Goal: Communication & Community: Answer question/provide support

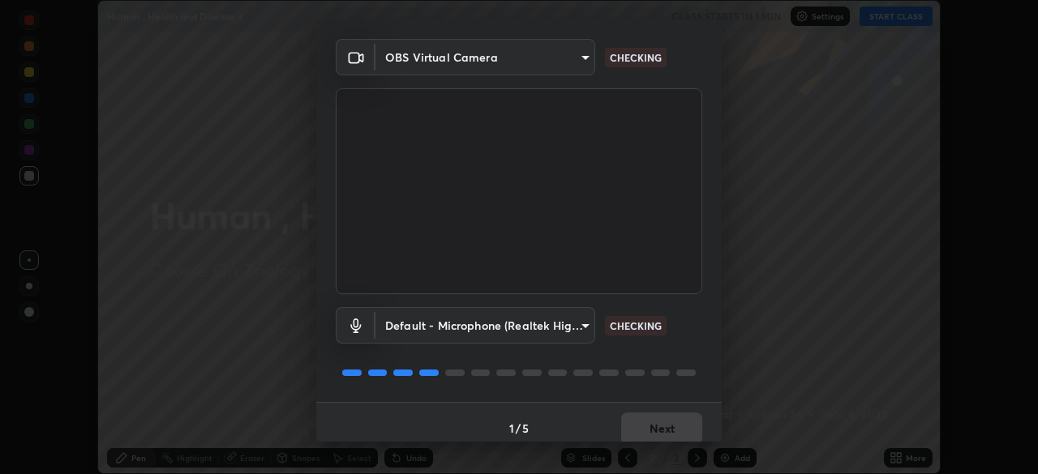
scroll to position [58, 0]
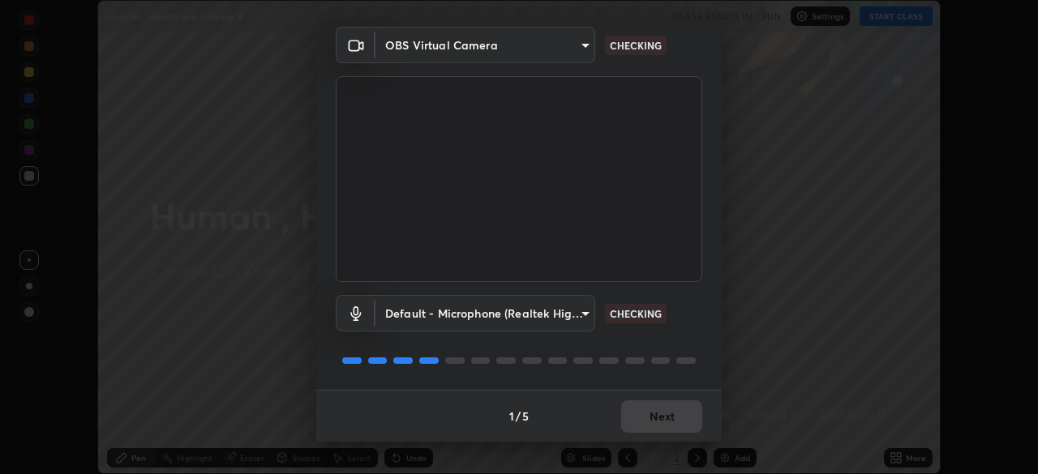
click at [572, 315] on body "Erase all Human , Health and Disease 3 CLASS STARTS IN 1 MIN Settings START CLA…" at bounding box center [519, 237] width 1038 height 474
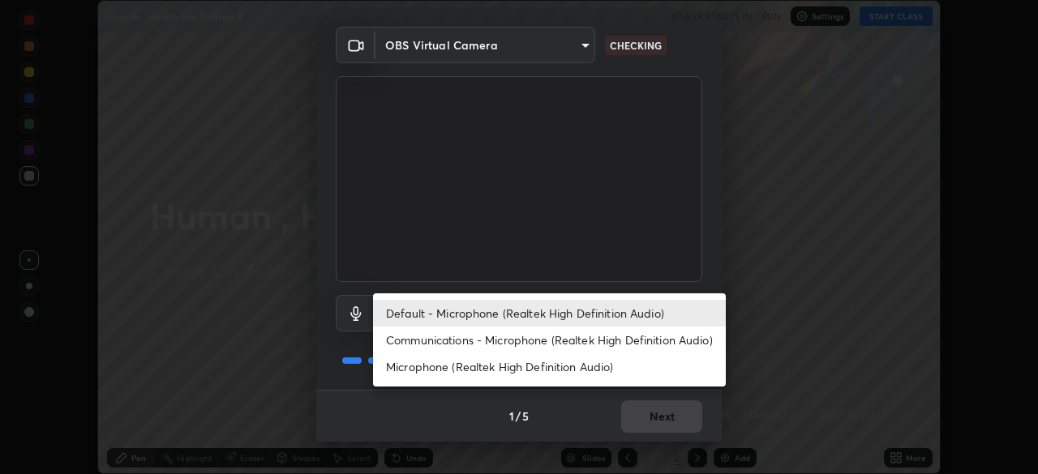
click at [546, 342] on li "Communications - Microphone (Realtek High Definition Audio)" at bounding box center [549, 340] width 353 height 27
type input "communications"
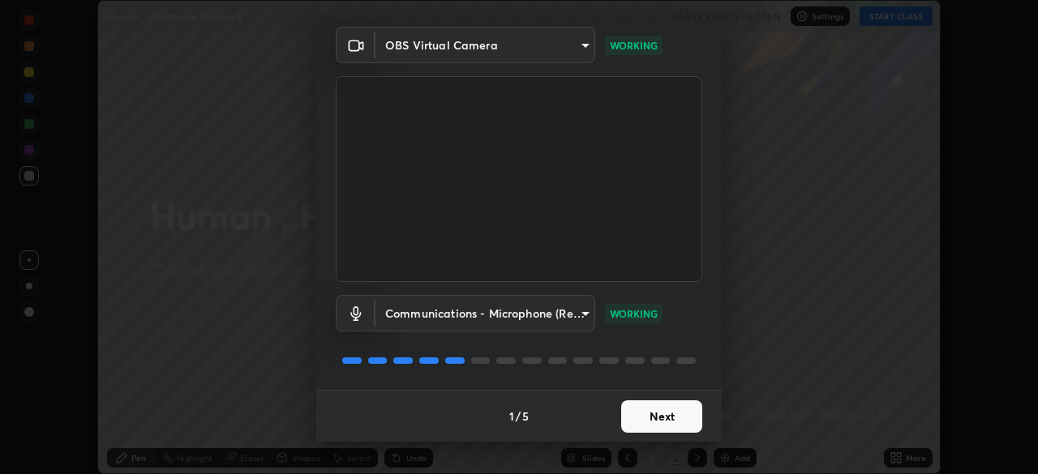
click at [634, 413] on button "Next" at bounding box center [661, 416] width 81 height 32
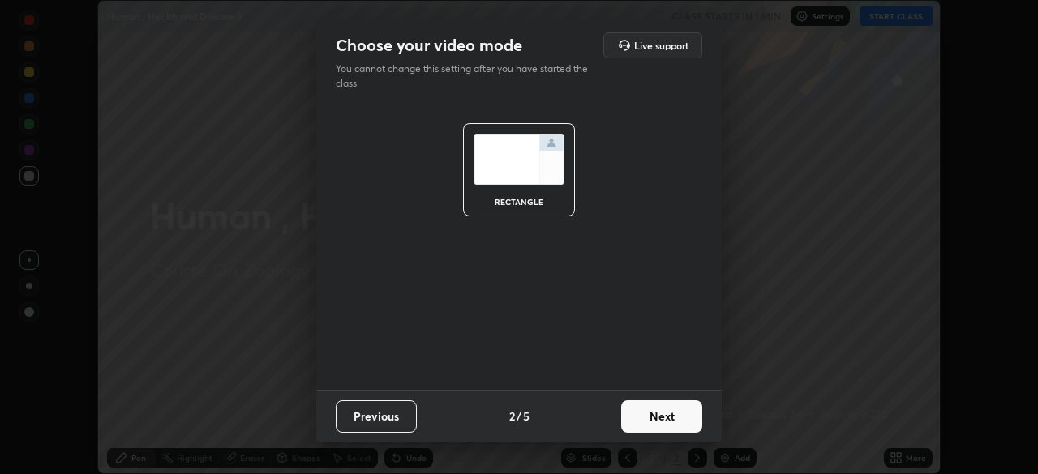
scroll to position [0, 0]
click at [644, 415] on button "Next" at bounding box center [661, 416] width 81 height 32
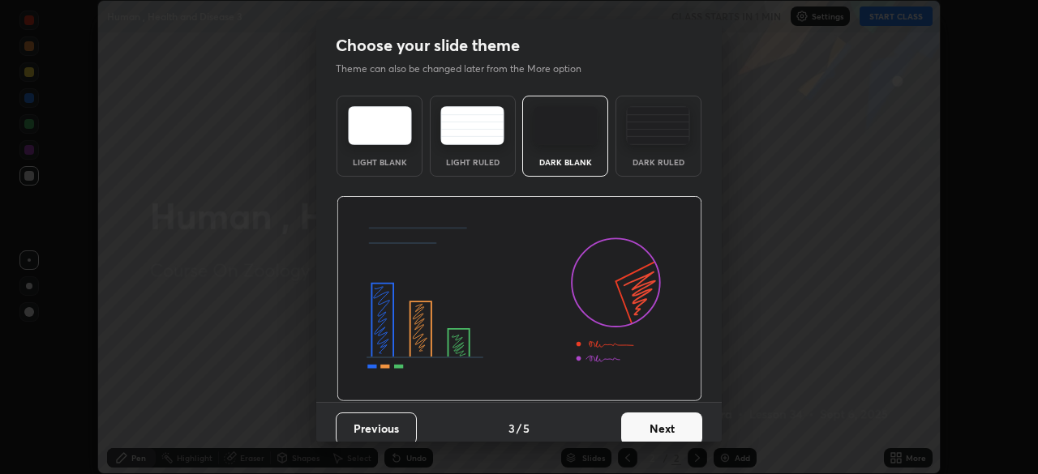
click at [648, 417] on button "Next" at bounding box center [661, 429] width 81 height 32
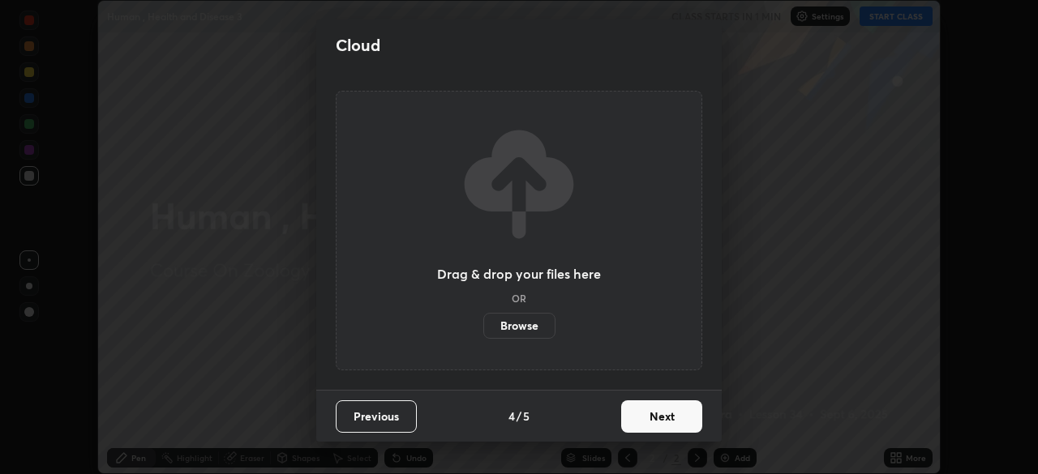
click at [640, 417] on button "Next" at bounding box center [661, 416] width 81 height 32
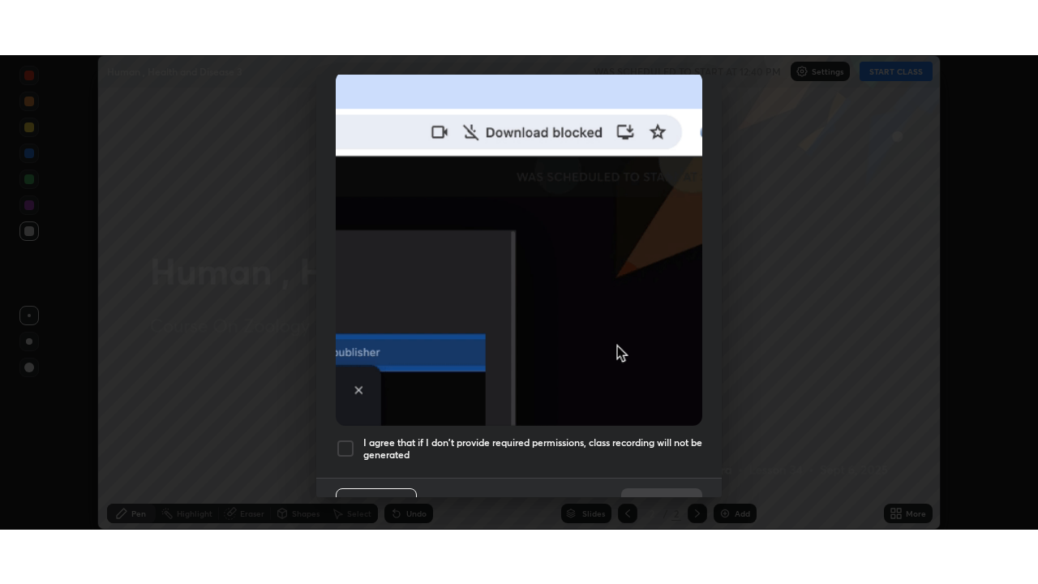
scroll to position [388, 0]
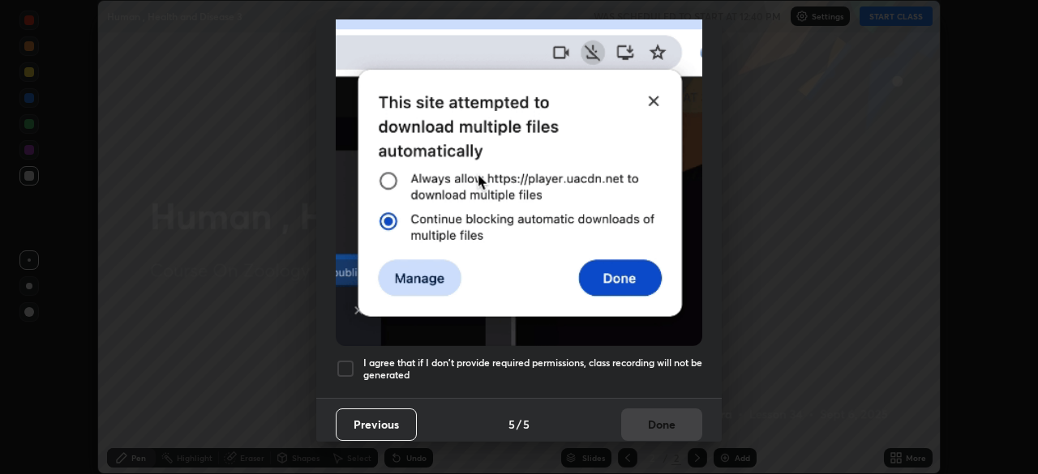
click at [650, 363] on h5 "I agree that if I don't provide required permissions, class recording will not …" at bounding box center [532, 369] width 339 height 25
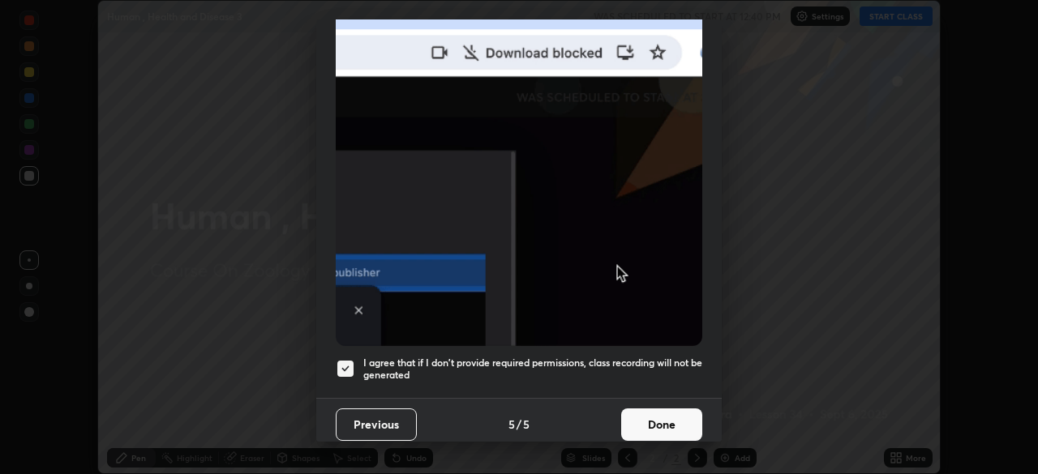
click at [649, 415] on button "Done" at bounding box center [661, 425] width 81 height 32
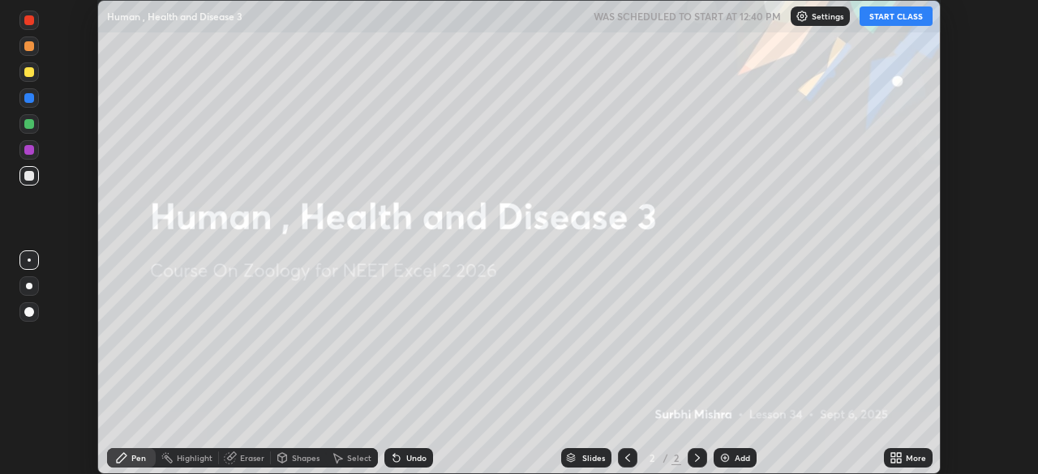
click at [880, 19] on button "START CLASS" at bounding box center [895, 15] width 73 height 19
click at [892, 455] on icon at bounding box center [893, 455] width 4 height 4
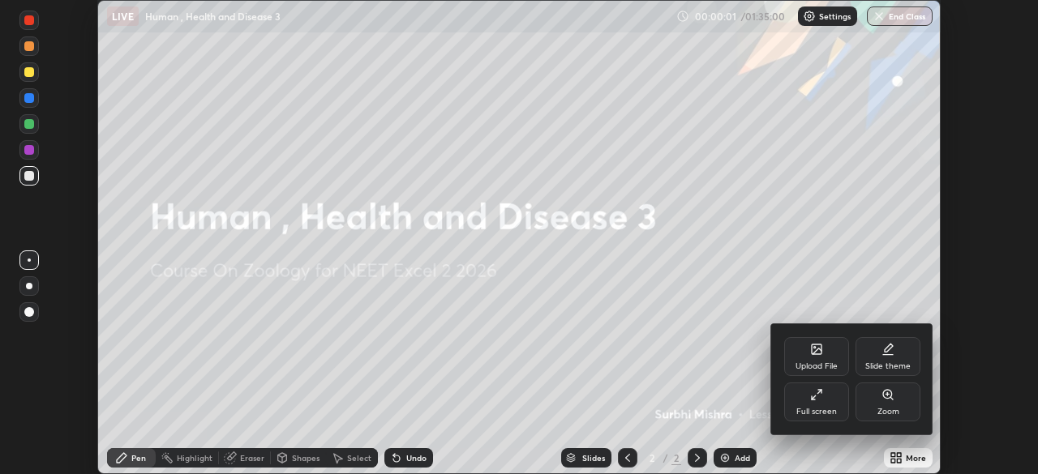
click at [802, 409] on div "Full screen" at bounding box center [816, 412] width 41 height 8
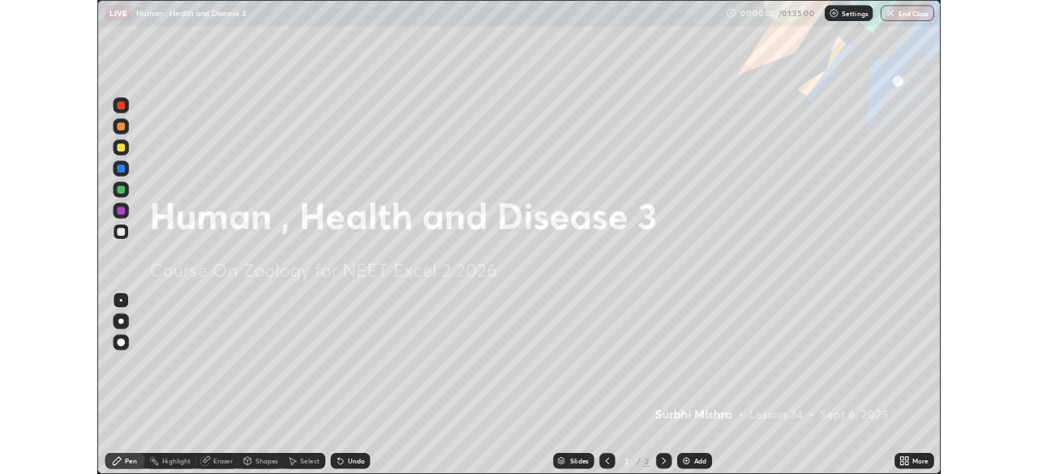
scroll to position [584, 1038]
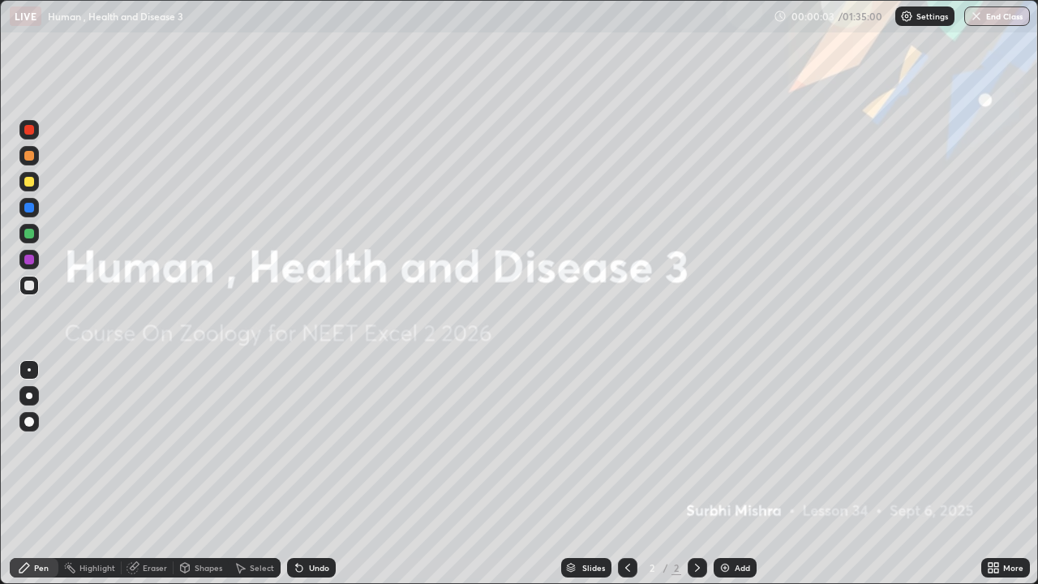
click at [734, 473] on div "Add" at bounding box center [741, 567] width 15 height 8
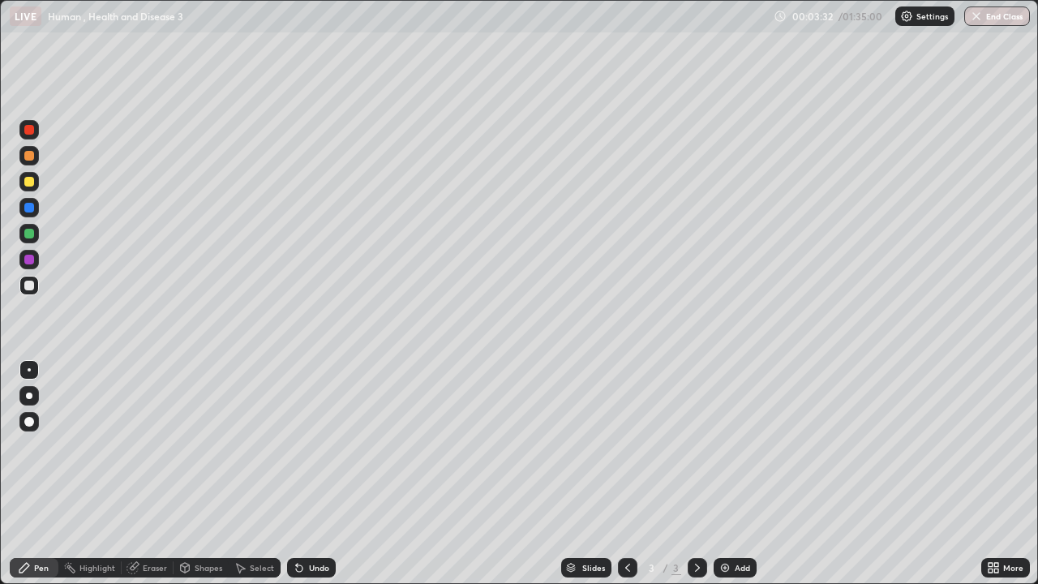
click at [181, 473] on icon at bounding box center [185, 568] width 9 height 10
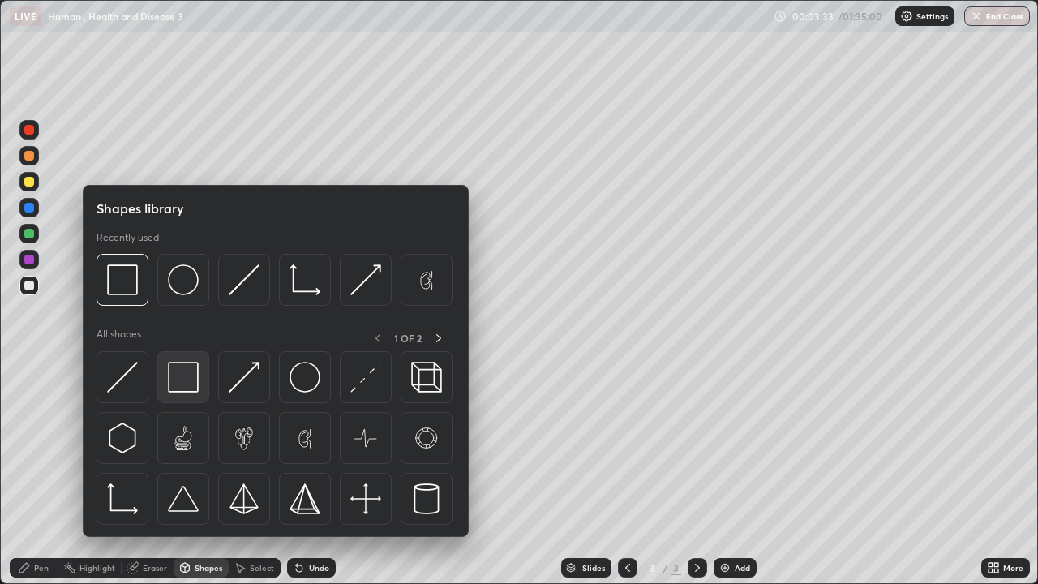
click at [182, 392] on img at bounding box center [183, 377] width 31 height 31
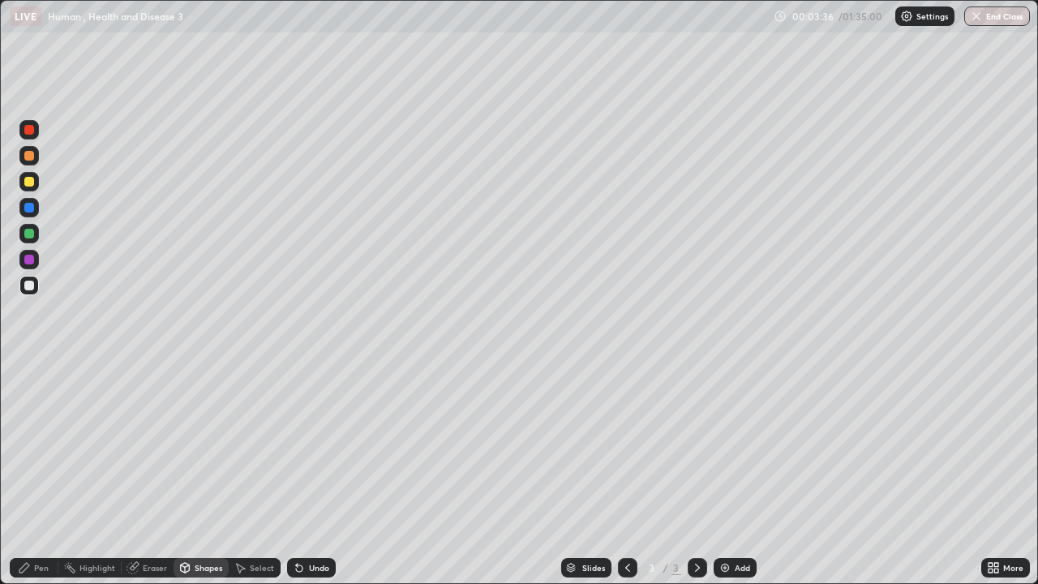
click at [316, 473] on div "Undo" at bounding box center [319, 567] width 20 height 8
click at [32, 158] on div at bounding box center [29, 156] width 10 height 10
click at [37, 473] on div "Pen" at bounding box center [41, 567] width 15 height 8
click at [296, 473] on icon at bounding box center [297, 564] width 2 height 2
click at [35, 292] on div at bounding box center [28, 285] width 19 height 19
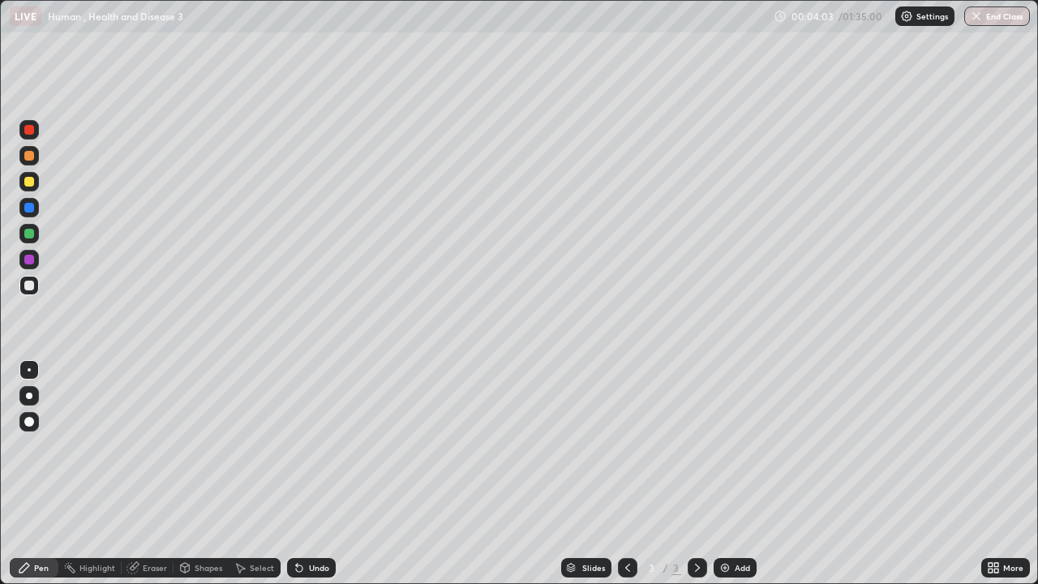
click at [185, 473] on icon at bounding box center [185, 570] width 0 height 6
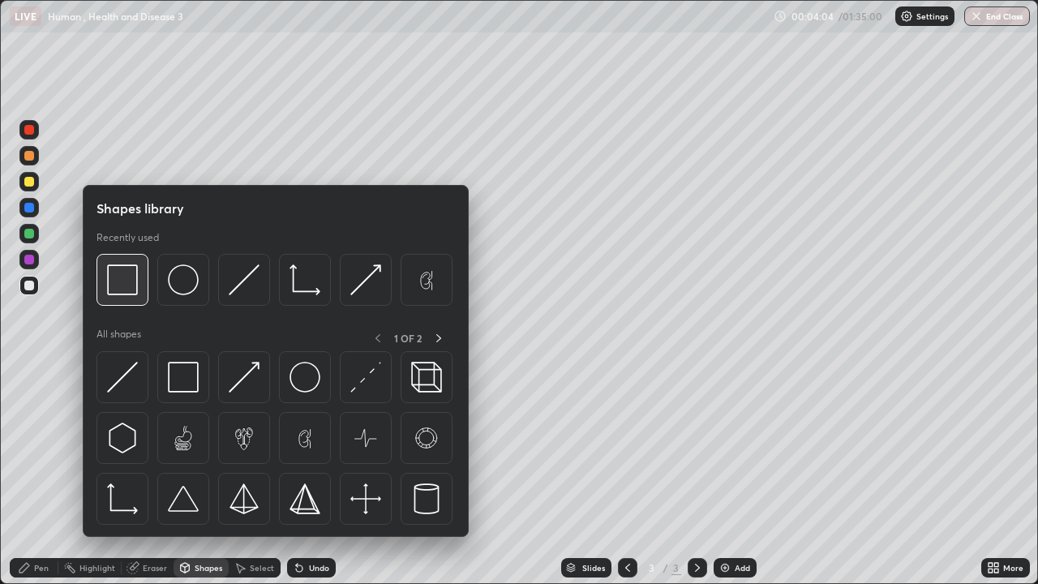
click at [126, 296] on div at bounding box center [122, 280] width 52 height 52
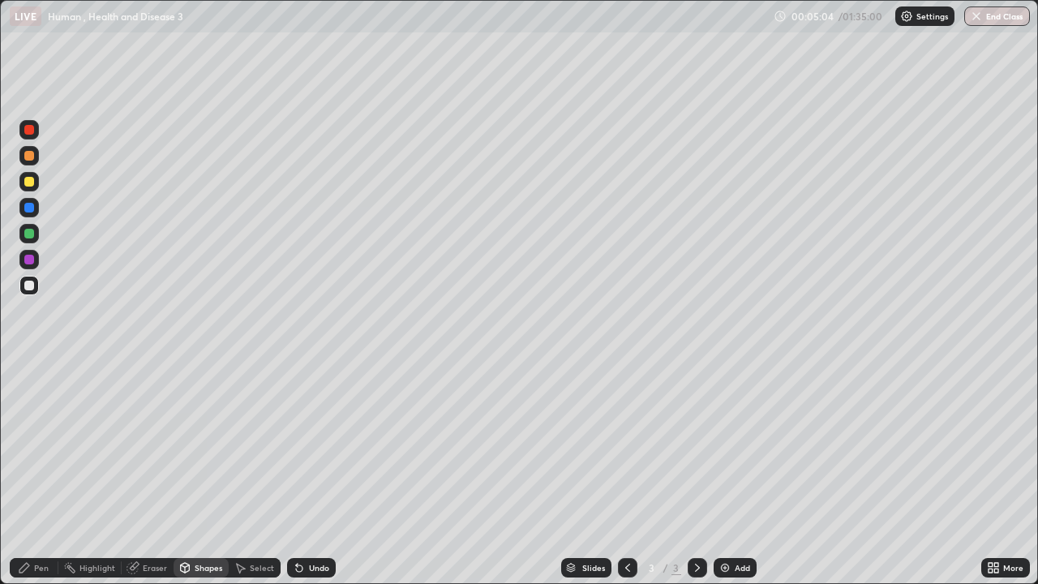
click at [30, 183] on div at bounding box center [29, 182] width 10 height 10
click at [37, 473] on div "Pen" at bounding box center [41, 567] width 15 height 8
click at [302, 473] on icon at bounding box center [299, 567] width 13 height 13
click at [297, 473] on div "Undo" at bounding box center [311, 567] width 49 height 19
click at [302, 473] on icon at bounding box center [299, 567] width 13 height 13
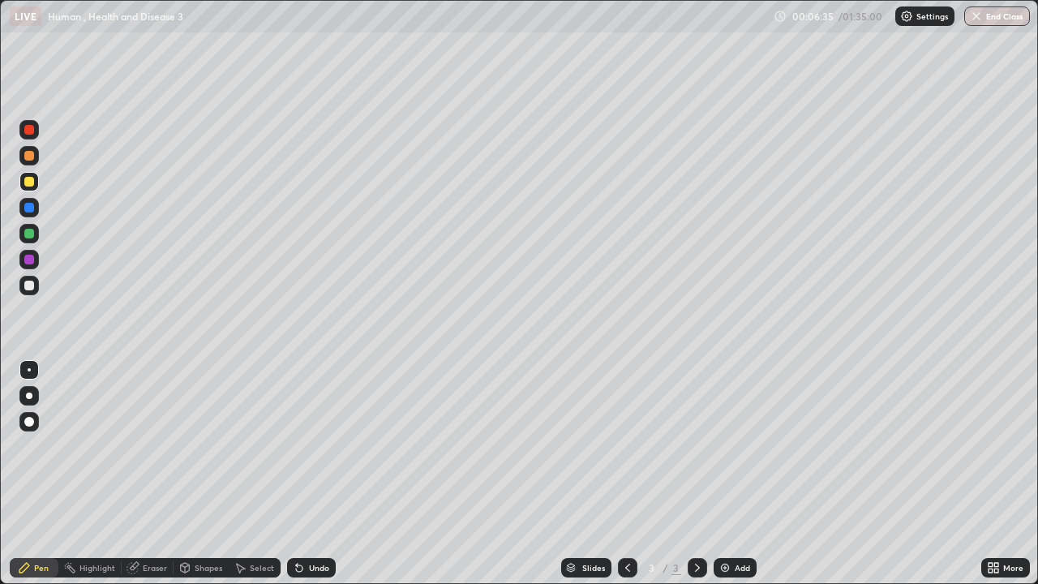
click at [252, 473] on div "Select" at bounding box center [262, 567] width 24 height 8
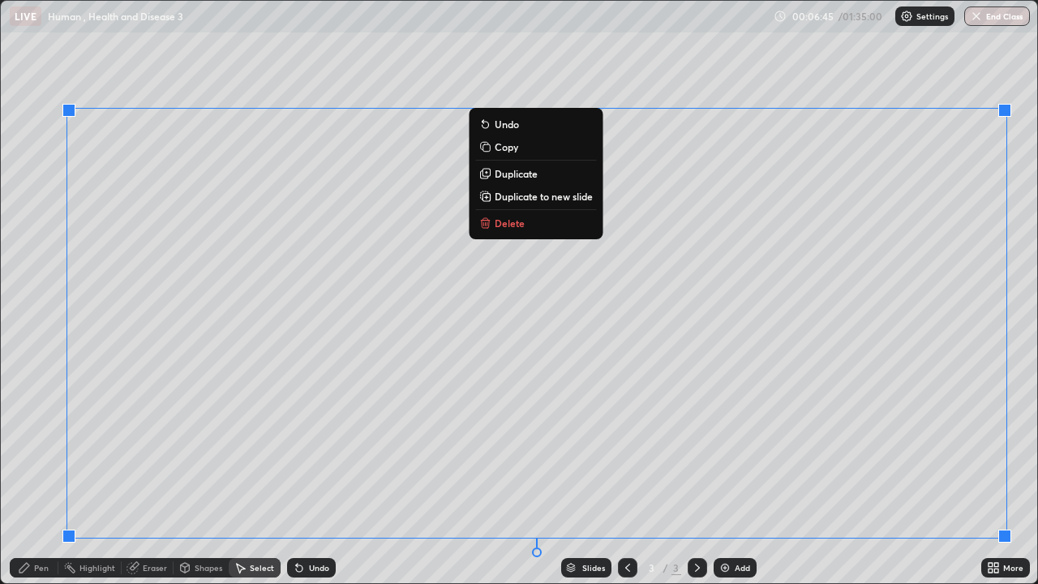
click at [588, 197] on p "Duplicate to new slide" at bounding box center [543, 196] width 98 height 13
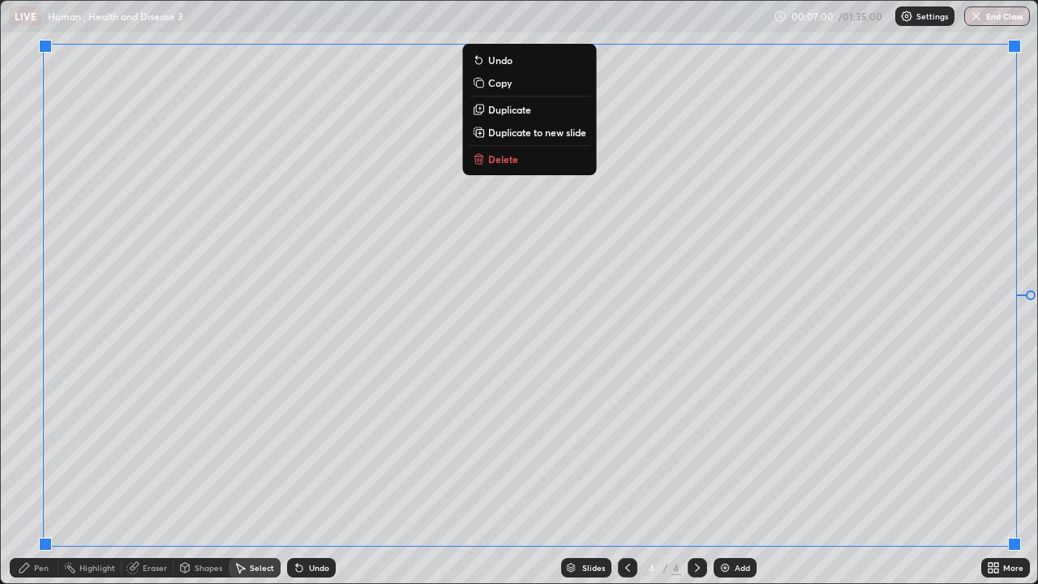
click at [566, 134] on p "Duplicate to new slide" at bounding box center [537, 132] width 98 height 13
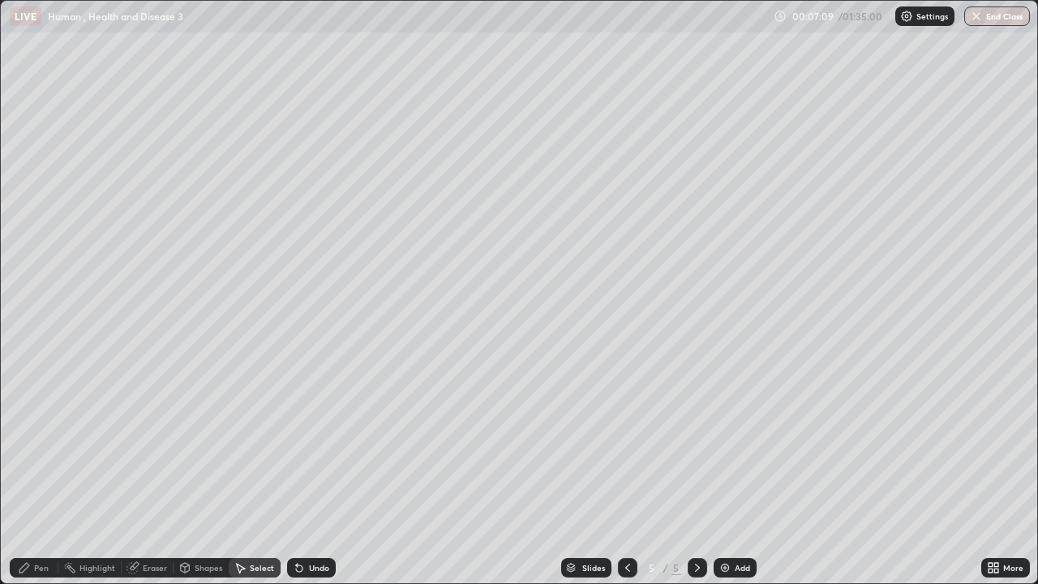
click at [238, 473] on icon at bounding box center [241, 568] width 9 height 10
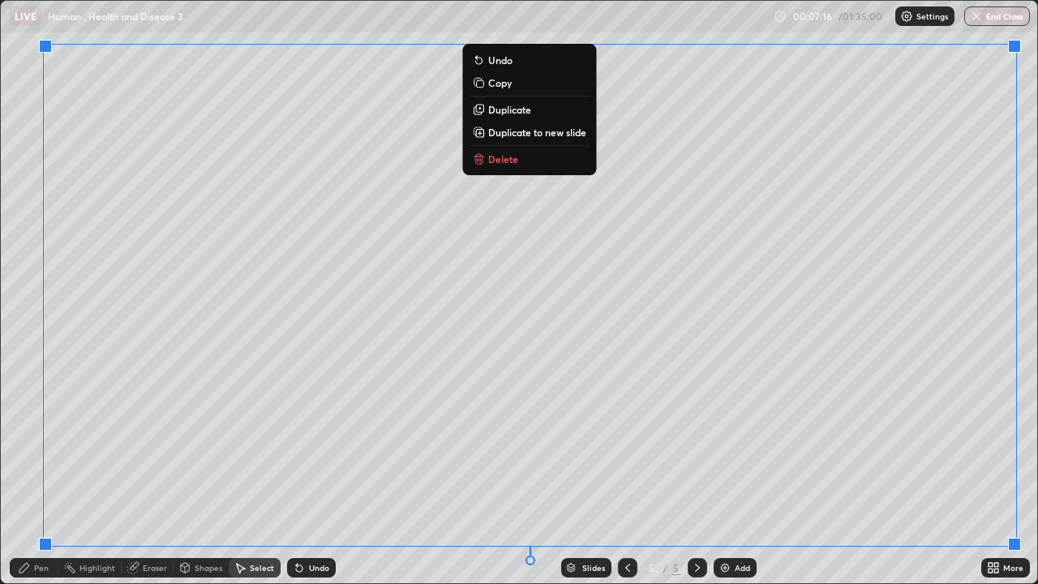
click at [554, 135] on p "Duplicate to new slide" at bounding box center [537, 132] width 98 height 13
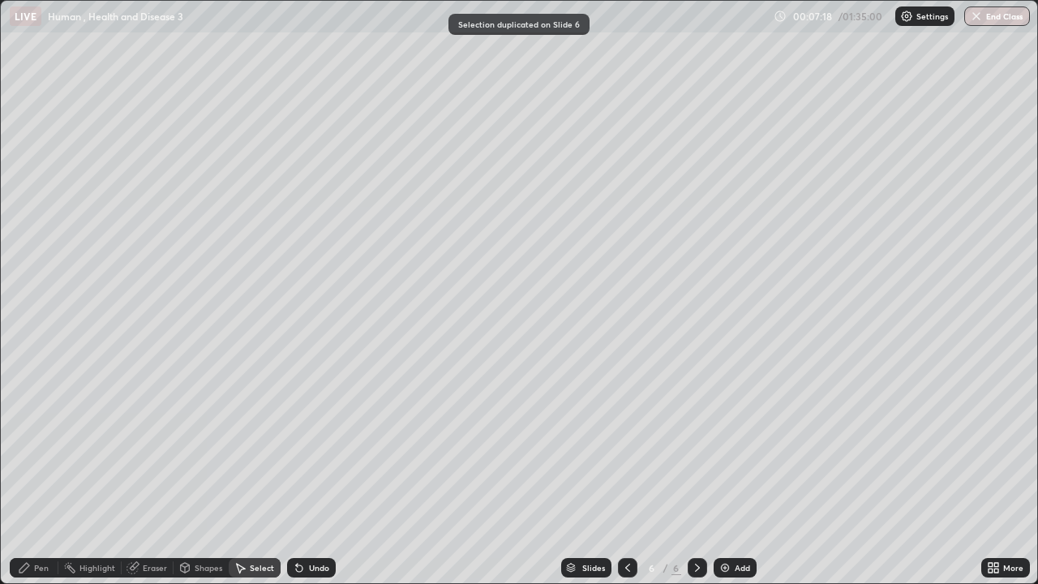
click at [626, 473] on icon at bounding box center [627, 567] width 13 height 13
click at [627, 473] on icon at bounding box center [627, 567] width 13 height 13
click at [36, 473] on div "Pen" at bounding box center [41, 567] width 15 height 8
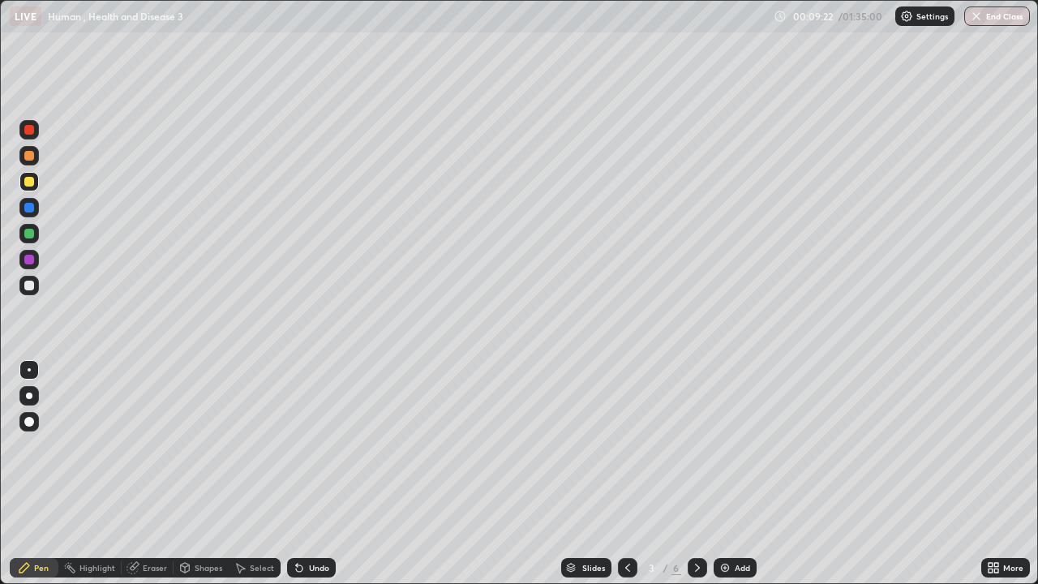
click at [32, 291] on div at bounding box center [28, 285] width 19 height 19
click at [143, 473] on div "Eraser" at bounding box center [148, 567] width 52 height 19
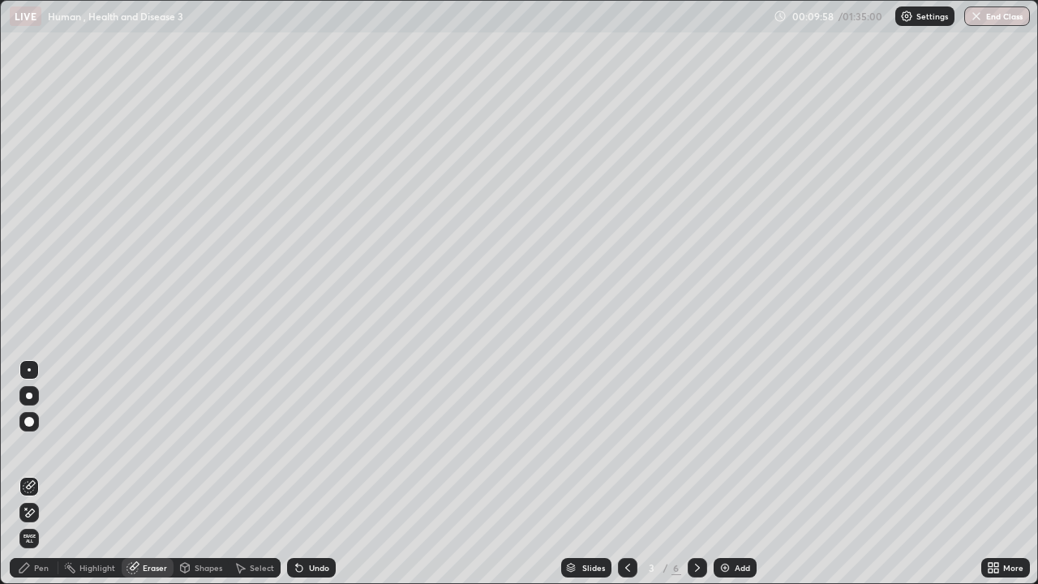
click at [44, 473] on div "Pen" at bounding box center [41, 567] width 15 height 8
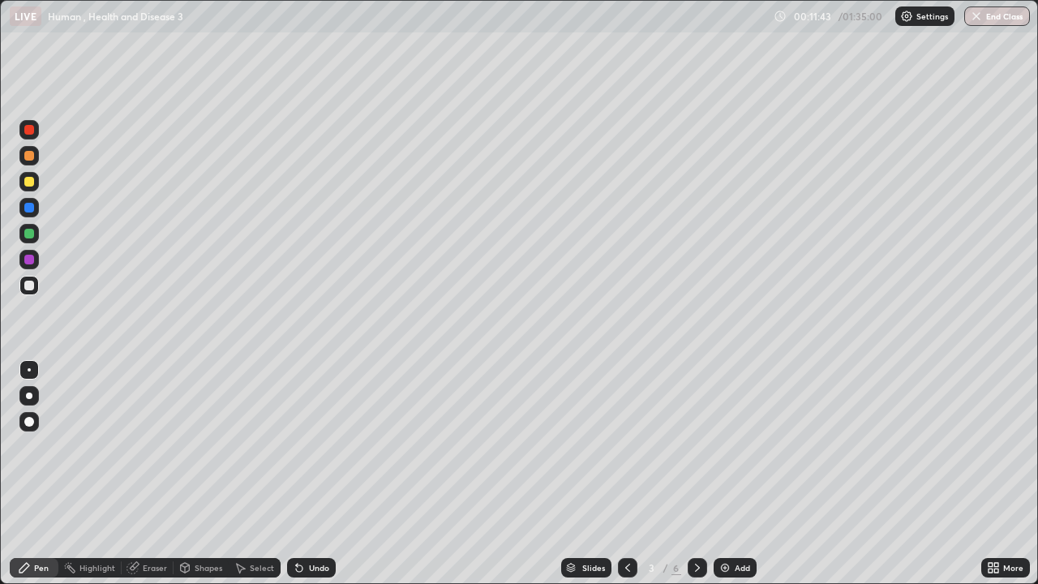
click at [35, 182] on div at bounding box center [28, 181] width 19 height 19
click at [296, 473] on icon at bounding box center [299, 568] width 6 height 6
click at [139, 473] on div "Eraser" at bounding box center [148, 567] width 52 height 19
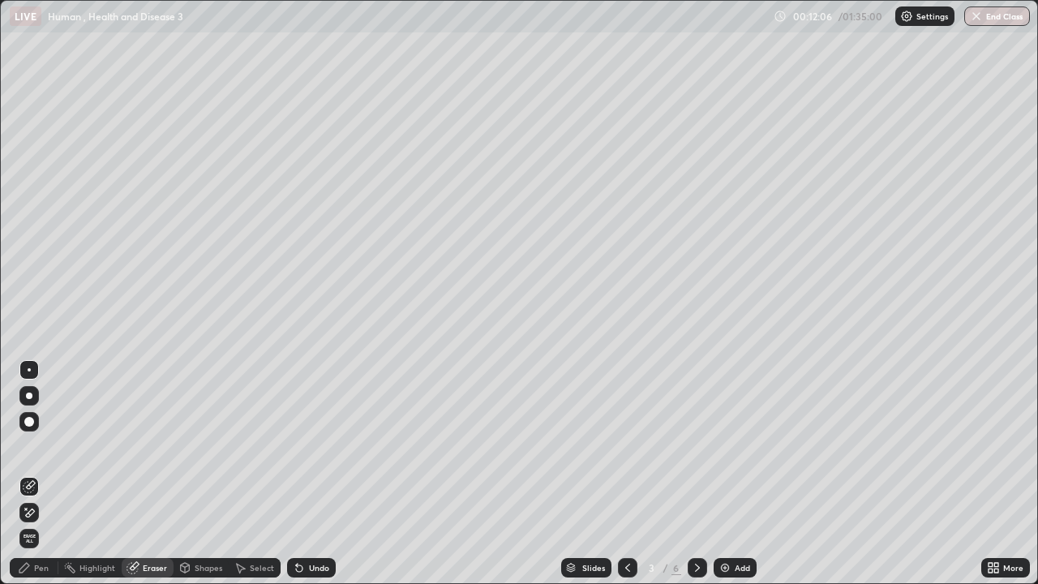
click at [29, 473] on icon at bounding box center [24, 567] width 13 height 13
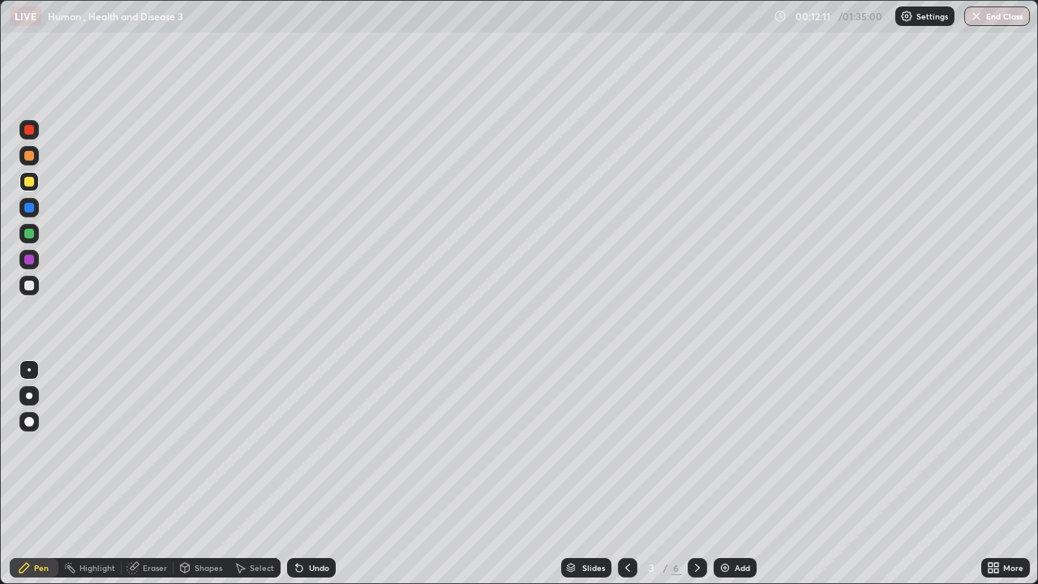
click at [30, 285] on div at bounding box center [29, 285] width 10 height 10
click at [297, 473] on icon at bounding box center [299, 568] width 6 height 6
click at [30, 130] on div at bounding box center [29, 130] width 10 height 10
click at [130, 473] on icon at bounding box center [132, 568] width 11 height 11
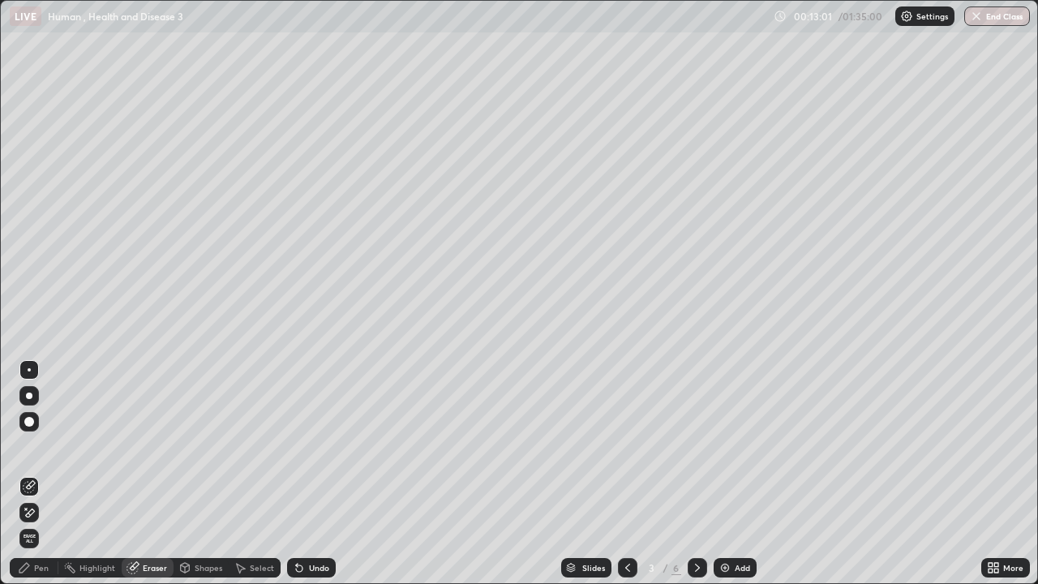
click at [32, 473] on div "Pen" at bounding box center [34, 567] width 49 height 19
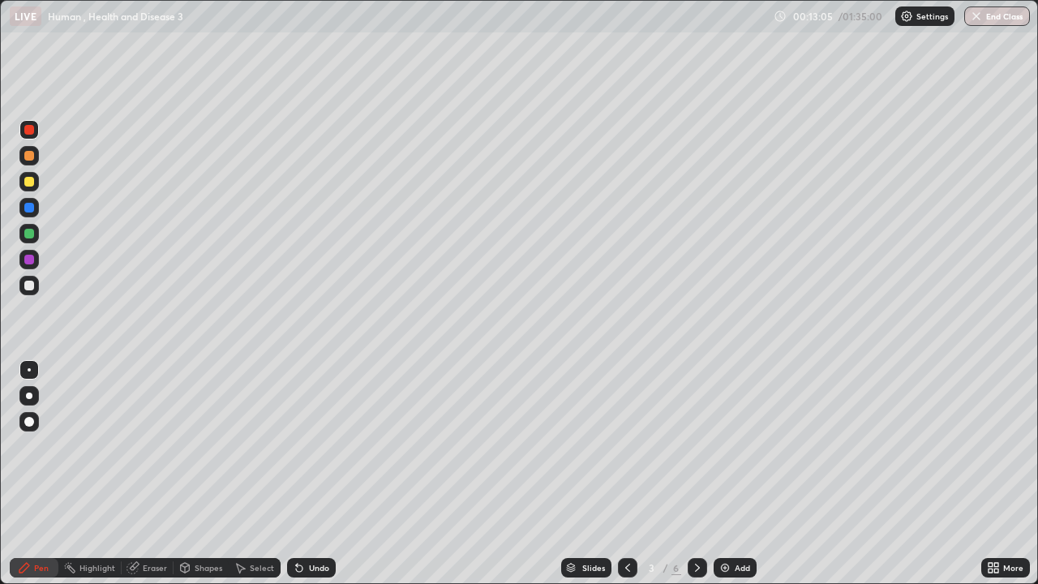
click at [32, 286] on div at bounding box center [29, 285] width 10 height 10
click at [311, 473] on div "Undo" at bounding box center [319, 567] width 20 height 8
click at [305, 473] on div "Undo" at bounding box center [311, 567] width 49 height 19
click at [155, 473] on div "Eraser" at bounding box center [155, 567] width 24 height 8
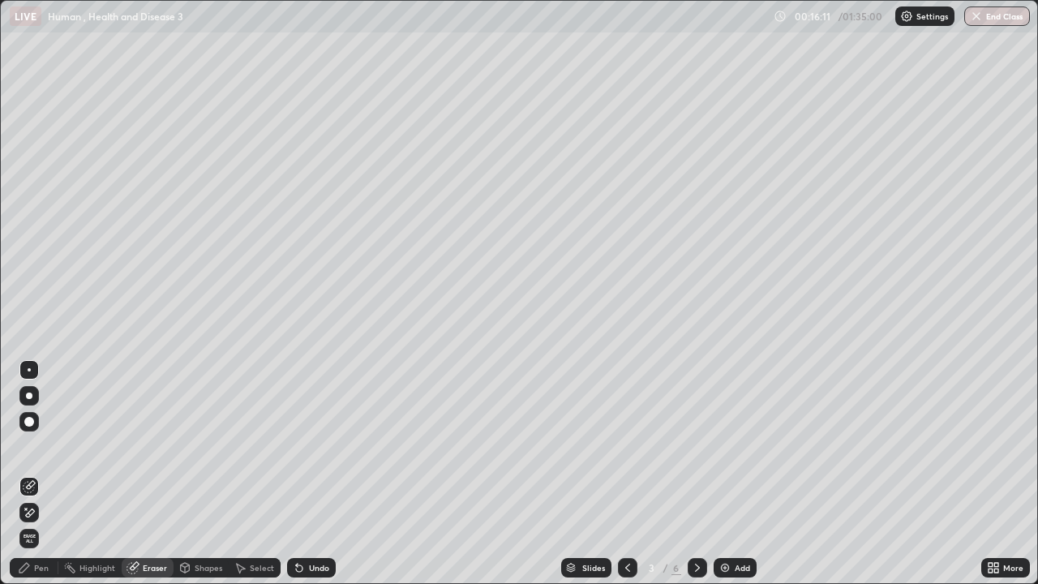
click at [46, 473] on div "Pen" at bounding box center [41, 567] width 15 height 8
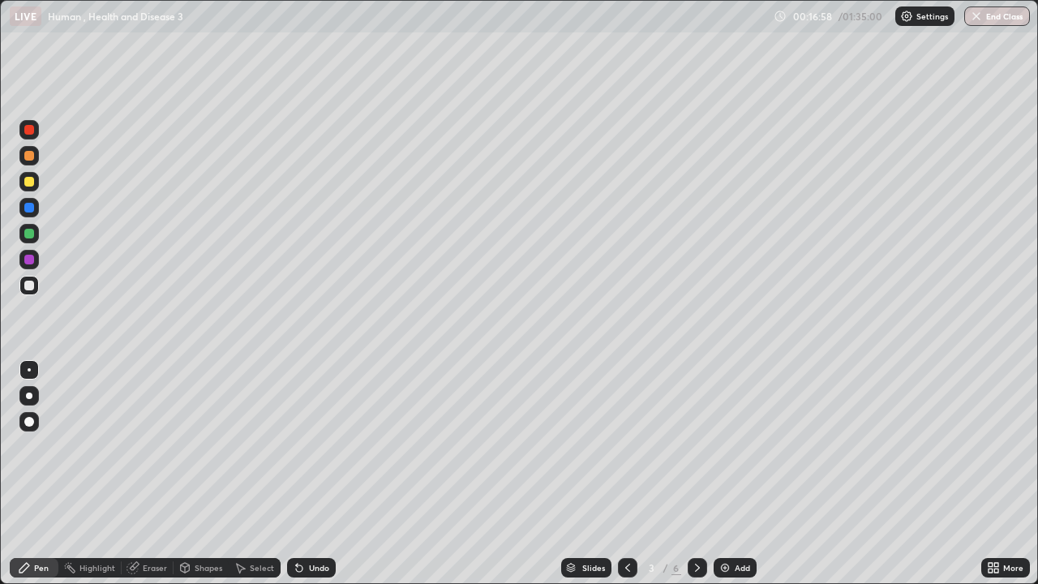
click at [165, 473] on div "Eraser" at bounding box center [155, 567] width 24 height 8
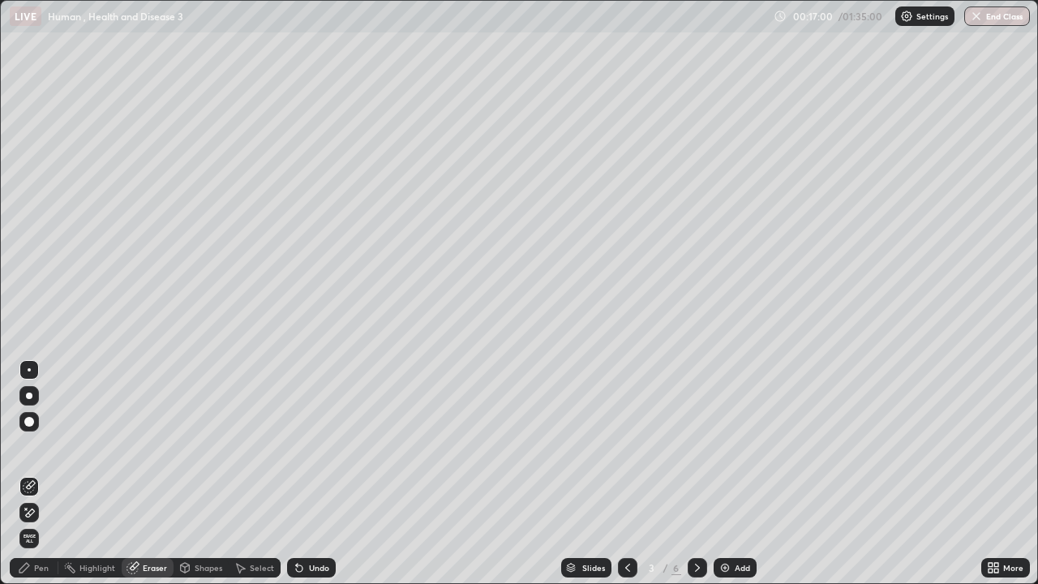
click at [52, 473] on div "Pen" at bounding box center [34, 567] width 49 height 19
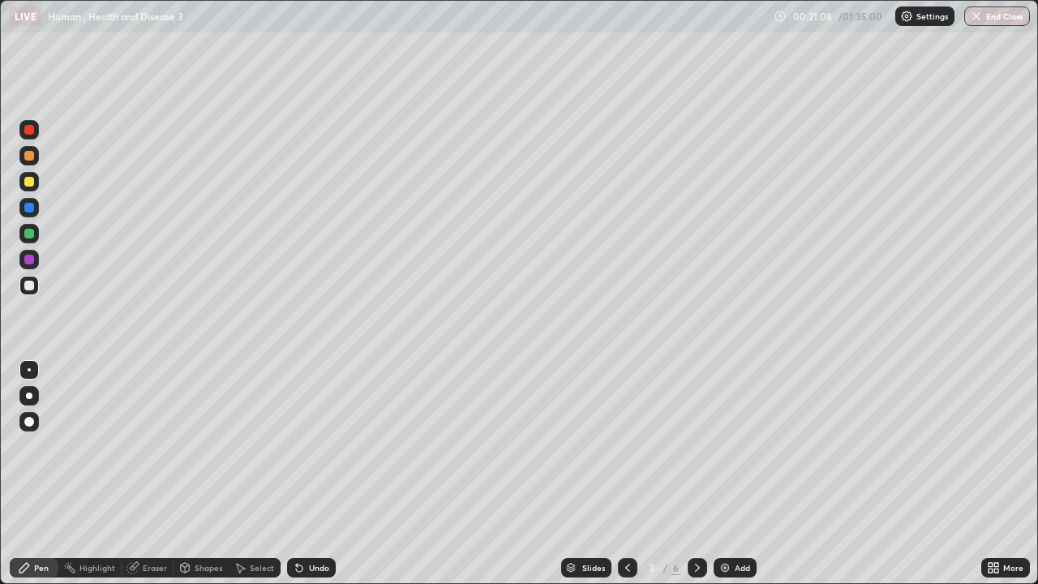
click at [693, 473] on icon at bounding box center [697, 567] width 13 height 13
click at [29, 156] on div at bounding box center [29, 156] width 10 height 10
click at [623, 473] on icon at bounding box center [627, 567] width 13 height 13
click at [695, 473] on icon at bounding box center [697, 567] width 13 height 13
click at [32, 189] on div at bounding box center [28, 181] width 19 height 19
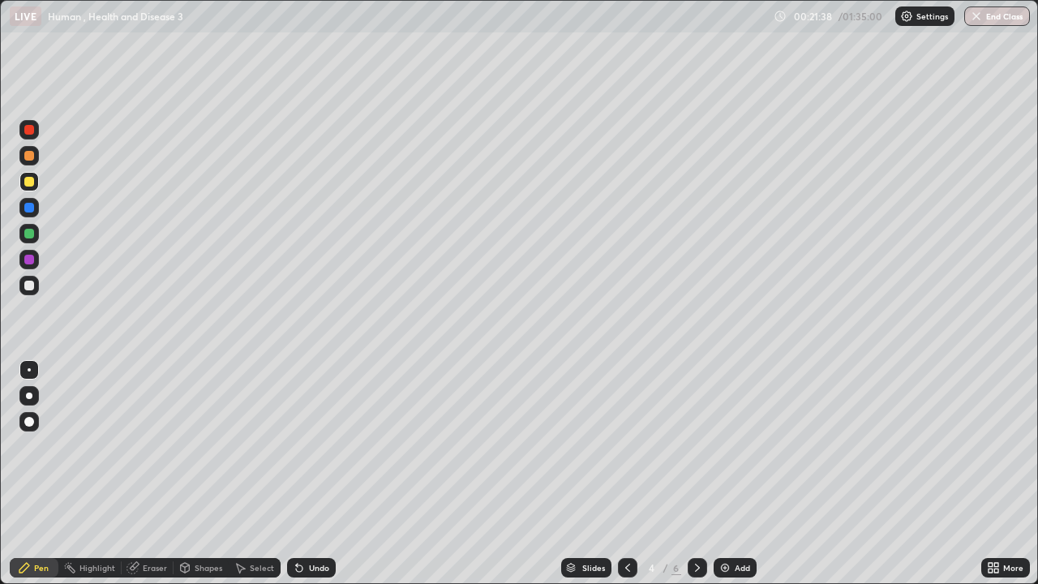
click at [30, 285] on div at bounding box center [29, 285] width 10 height 10
click at [307, 473] on div "Undo" at bounding box center [311, 567] width 49 height 19
click at [32, 164] on div at bounding box center [28, 155] width 19 height 19
click at [32, 286] on div at bounding box center [29, 285] width 10 height 10
click at [310, 473] on div "Undo" at bounding box center [319, 567] width 20 height 8
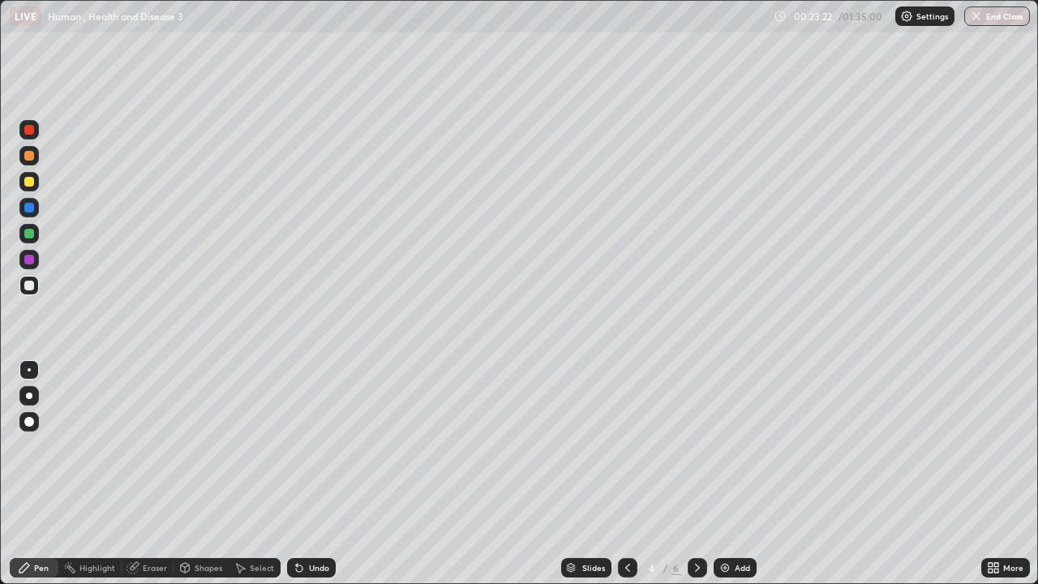
click at [313, 473] on div "Undo" at bounding box center [319, 567] width 20 height 8
click at [36, 264] on div at bounding box center [28, 259] width 19 height 19
click at [309, 473] on div "Undo" at bounding box center [319, 567] width 20 height 8
click at [32, 288] on div at bounding box center [29, 285] width 10 height 10
click at [33, 185] on div at bounding box center [28, 181] width 19 height 19
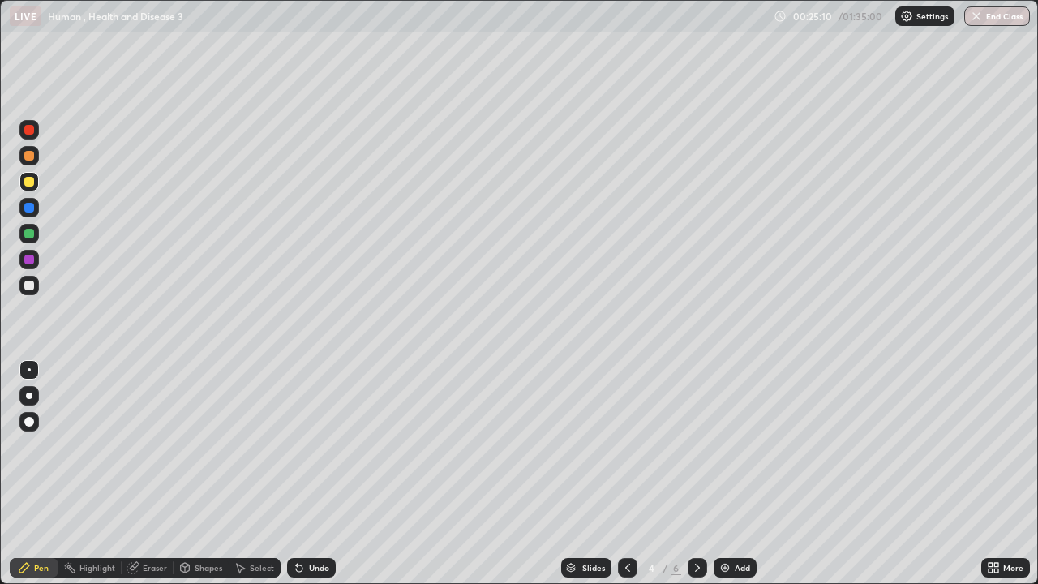
click at [296, 473] on icon at bounding box center [299, 568] width 6 height 6
click at [31, 292] on div at bounding box center [28, 285] width 19 height 19
click at [35, 164] on div at bounding box center [28, 155] width 19 height 19
click at [29, 286] on div at bounding box center [29, 285] width 10 height 10
click at [159, 473] on div "Eraser" at bounding box center [155, 567] width 24 height 8
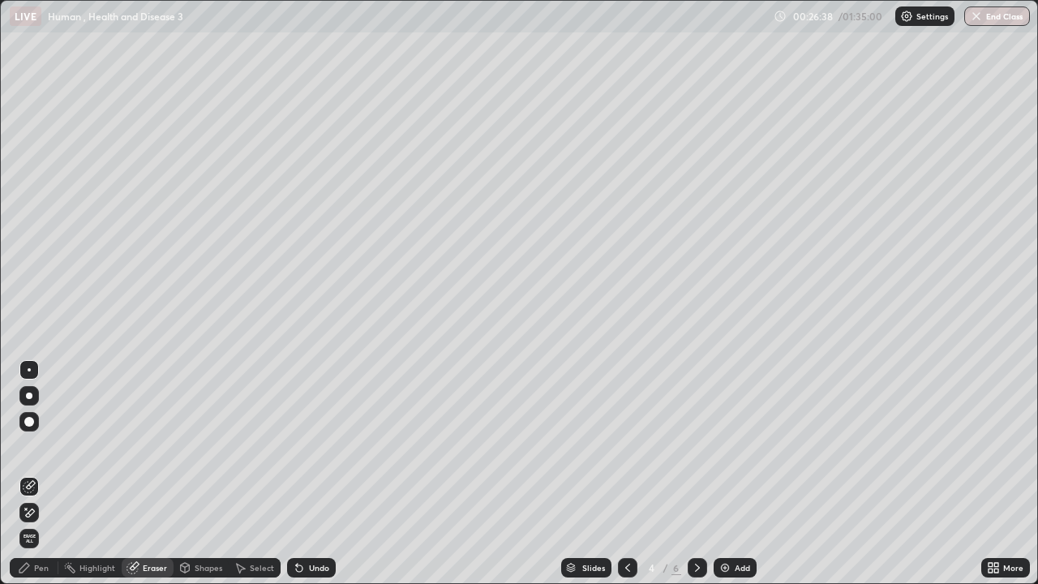
click at [41, 473] on div "Pen" at bounding box center [41, 567] width 15 height 8
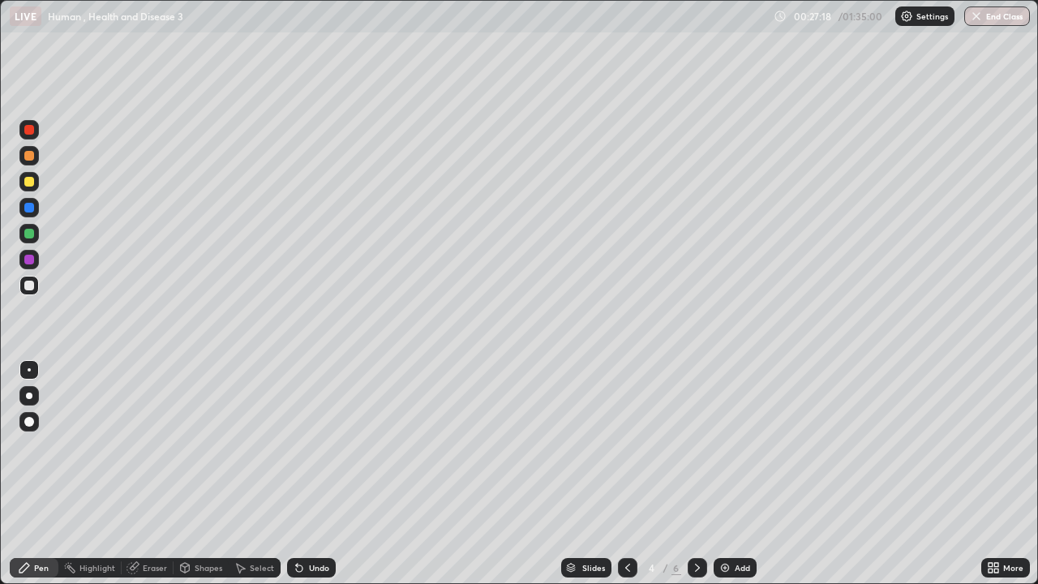
click at [327, 473] on div "Undo" at bounding box center [311, 567] width 49 height 19
click at [314, 473] on div "Undo" at bounding box center [319, 567] width 20 height 8
click at [319, 473] on div "Undo" at bounding box center [319, 567] width 20 height 8
click at [318, 473] on div "Undo" at bounding box center [311, 567] width 49 height 19
click at [319, 473] on div "Undo" at bounding box center [319, 567] width 20 height 8
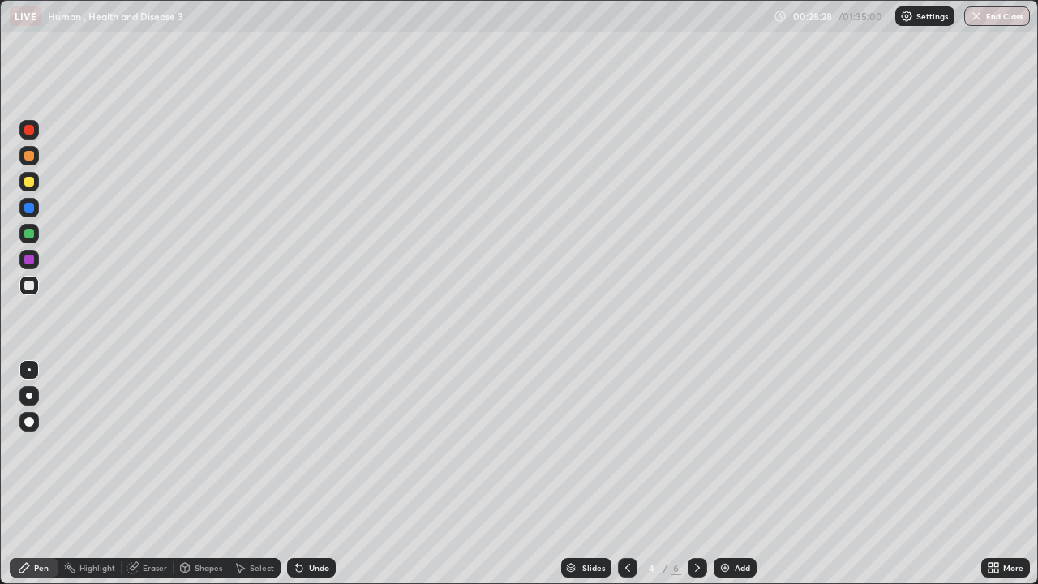
click at [326, 473] on div "Undo" at bounding box center [319, 567] width 20 height 8
click at [32, 133] on div at bounding box center [29, 130] width 10 height 10
click at [148, 473] on div "Eraser" at bounding box center [155, 567] width 24 height 8
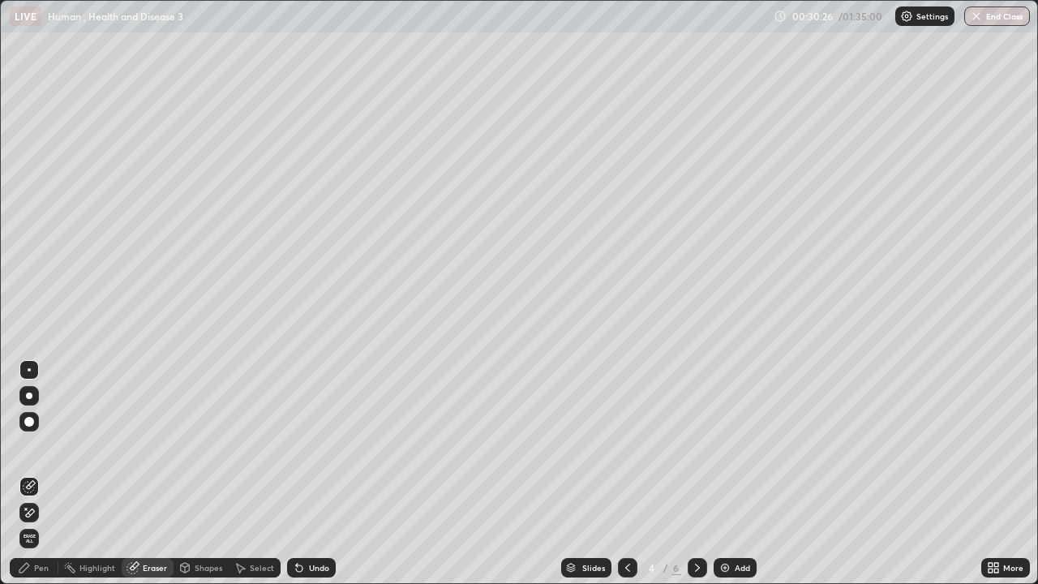
click at [36, 473] on div "Pen" at bounding box center [41, 567] width 15 height 8
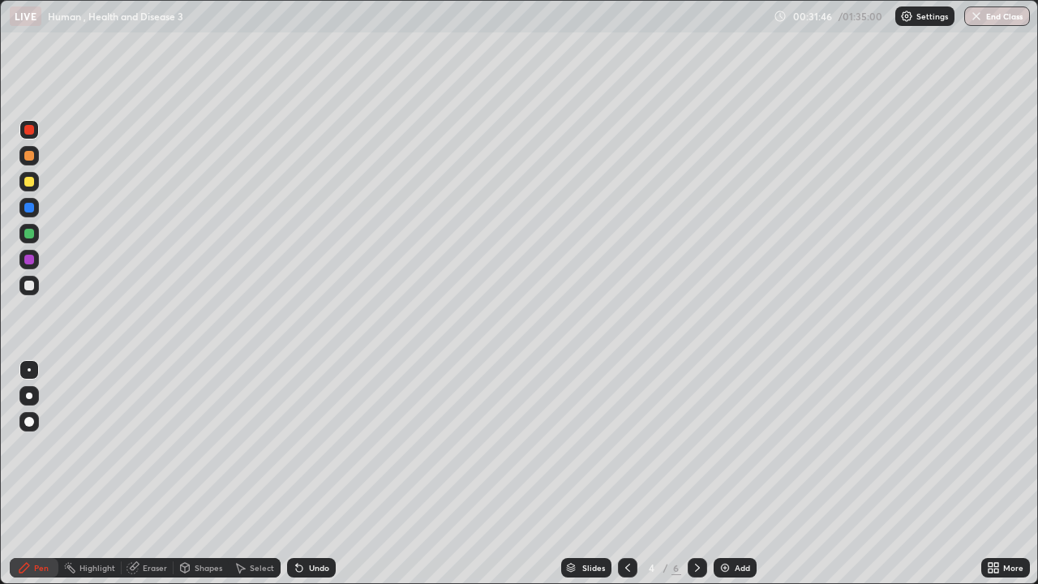
click at [695, 473] on icon at bounding box center [697, 567] width 13 height 13
click at [625, 473] on icon at bounding box center [627, 567] width 13 height 13
click at [695, 473] on icon at bounding box center [697, 567] width 13 height 13
click at [35, 183] on div at bounding box center [28, 181] width 19 height 19
click at [31, 287] on div at bounding box center [29, 285] width 10 height 10
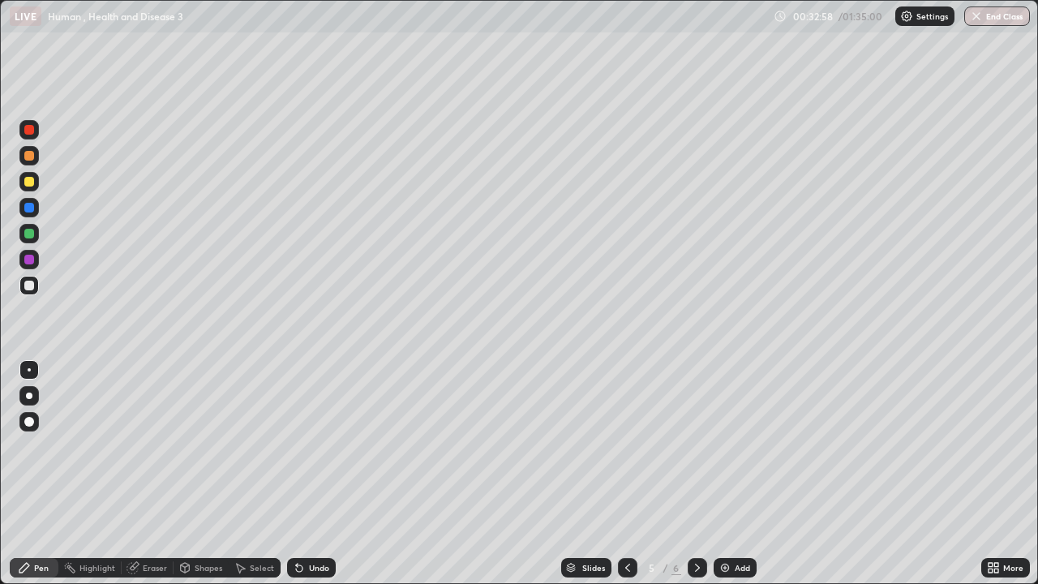
click at [32, 157] on div at bounding box center [29, 156] width 10 height 10
click at [34, 285] on div at bounding box center [28, 285] width 19 height 19
click at [298, 473] on icon at bounding box center [299, 568] width 6 height 6
click at [322, 473] on div "Undo" at bounding box center [319, 567] width 20 height 8
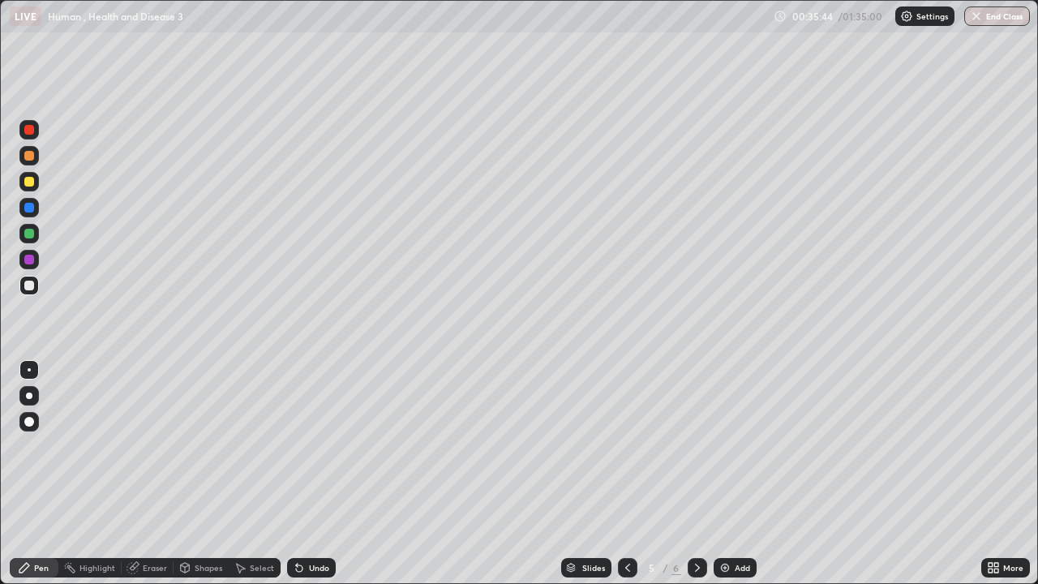
click at [331, 473] on div "Undo" at bounding box center [311, 567] width 49 height 19
click at [324, 473] on div "Undo" at bounding box center [311, 567] width 49 height 19
click at [32, 183] on div at bounding box center [29, 182] width 10 height 10
click at [297, 473] on icon at bounding box center [299, 568] width 6 height 6
click at [30, 293] on div at bounding box center [28, 285] width 19 height 19
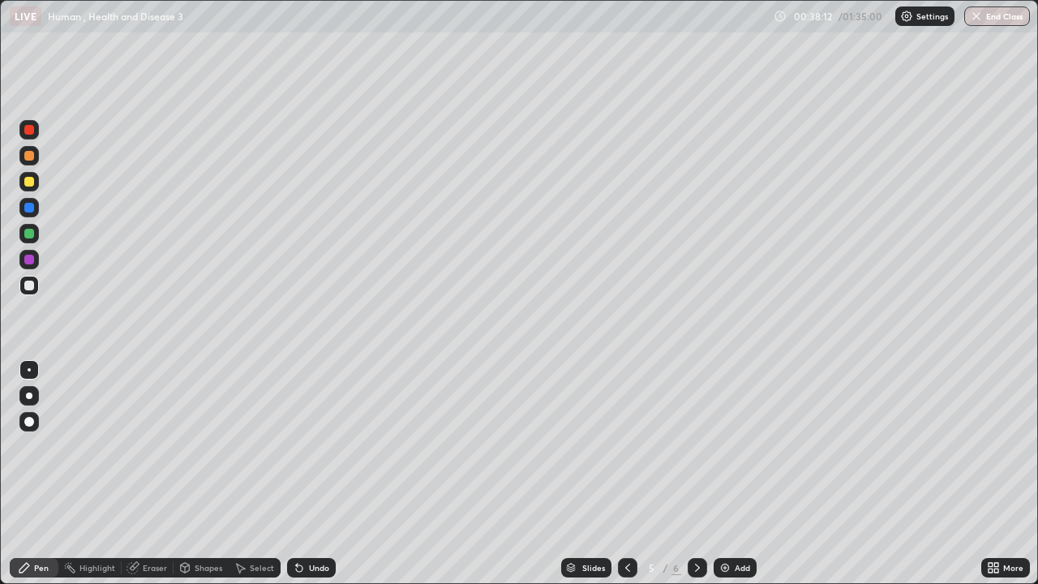
click at [30, 263] on div at bounding box center [29, 260] width 10 height 10
click at [296, 473] on icon at bounding box center [299, 568] width 6 height 6
click at [296, 473] on icon at bounding box center [297, 564] width 2 height 2
click at [145, 473] on div "Eraser" at bounding box center [148, 567] width 52 height 19
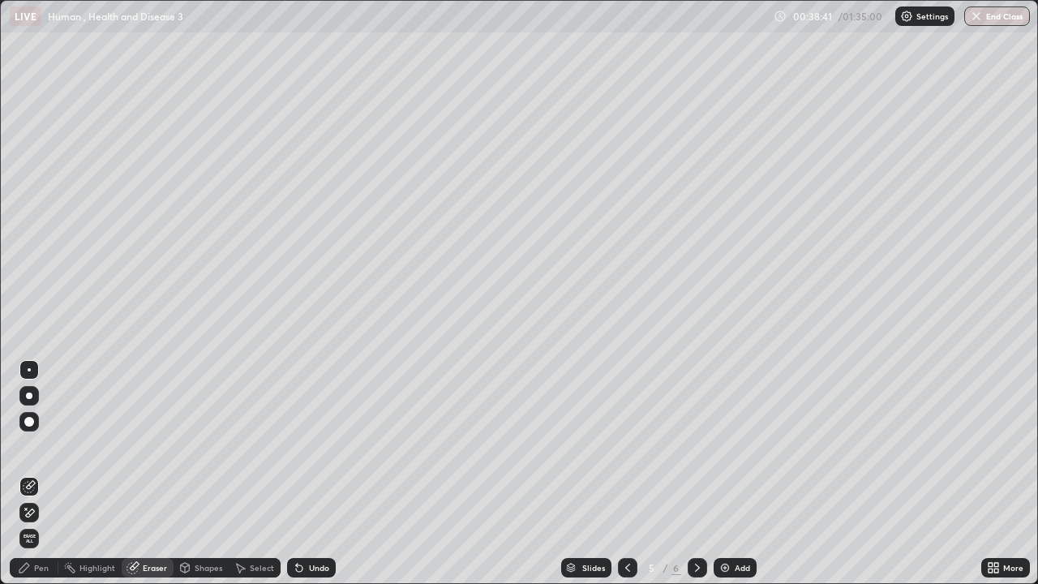
click at [28, 473] on icon at bounding box center [24, 567] width 13 height 13
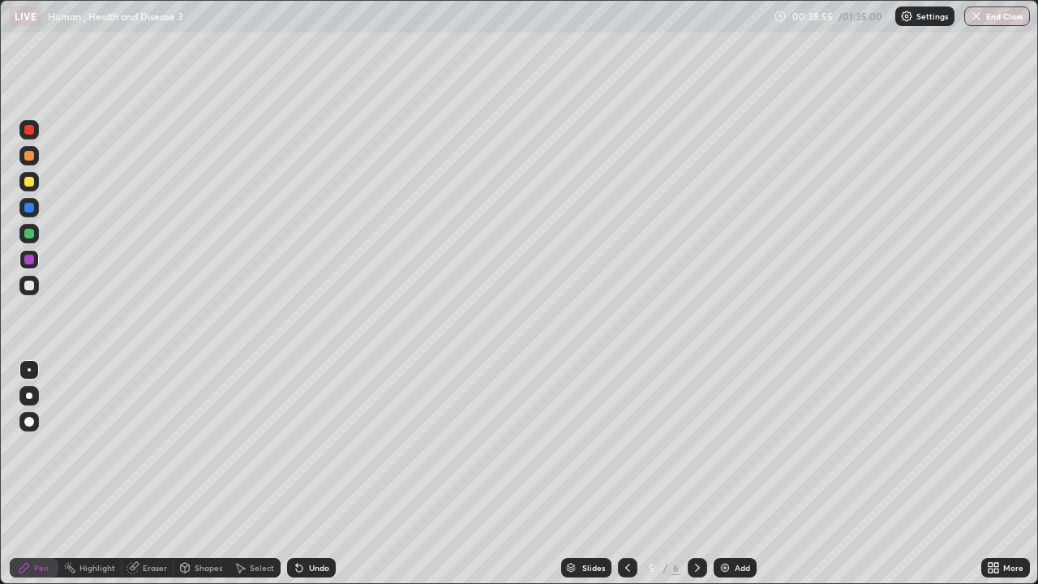
click at [31, 287] on div at bounding box center [29, 285] width 10 height 10
click at [32, 160] on div at bounding box center [29, 156] width 10 height 10
click at [31, 289] on div at bounding box center [29, 285] width 10 height 10
click at [324, 473] on div "Undo" at bounding box center [319, 567] width 20 height 8
click at [323, 473] on div "Undo" at bounding box center [319, 567] width 20 height 8
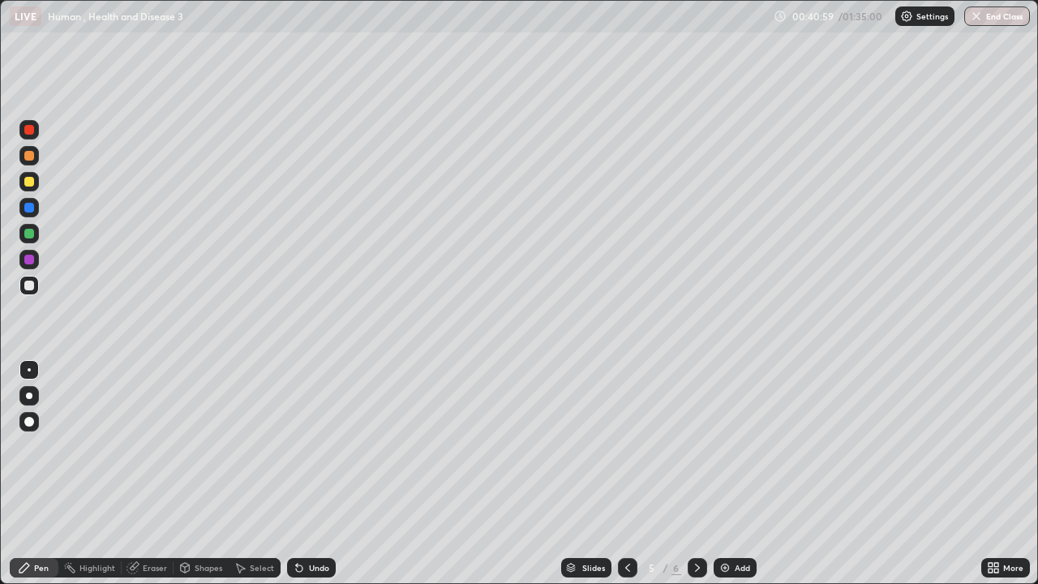
click at [322, 473] on div "Undo" at bounding box center [319, 567] width 20 height 8
click at [321, 473] on div "Undo" at bounding box center [319, 567] width 20 height 8
click at [320, 473] on div "Undo" at bounding box center [311, 567] width 49 height 19
click at [321, 473] on div "Undo" at bounding box center [311, 567] width 49 height 19
click at [319, 473] on div "Undo" at bounding box center [311, 567] width 49 height 19
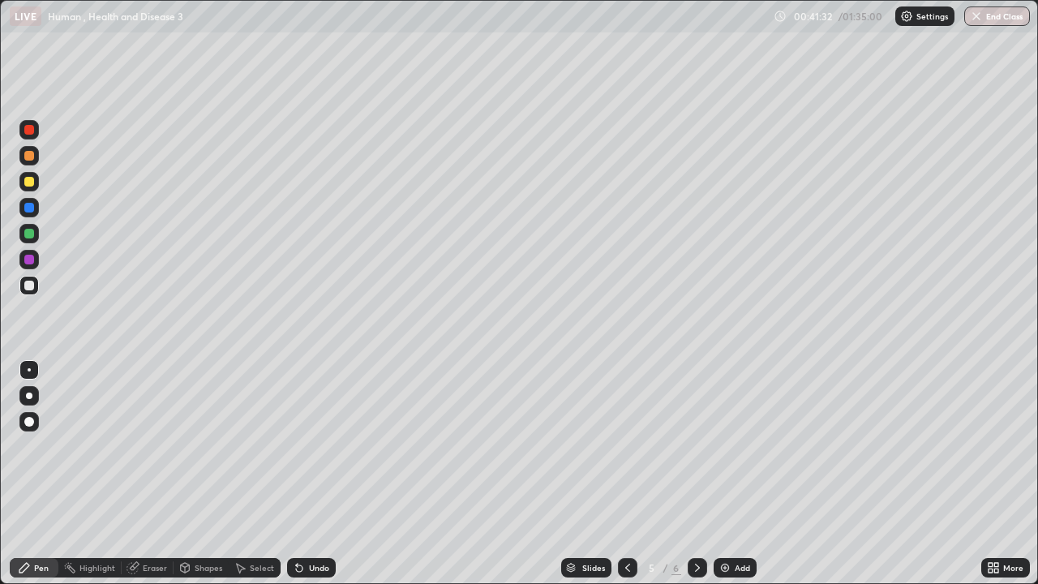
click at [309, 473] on div "Undo" at bounding box center [319, 567] width 20 height 8
click at [323, 473] on div "Undo" at bounding box center [319, 567] width 20 height 8
click at [320, 473] on div "Undo" at bounding box center [319, 567] width 20 height 8
click at [322, 473] on div "Undo" at bounding box center [319, 567] width 20 height 8
click at [316, 473] on div "Undo" at bounding box center [319, 567] width 20 height 8
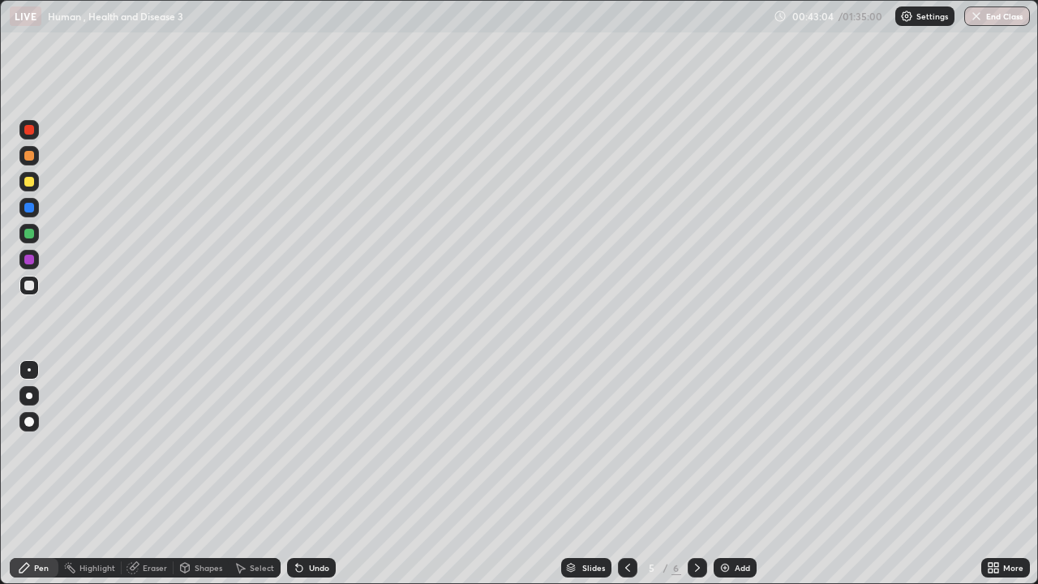
click at [319, 473] on div "Undo" at bounding box center [319, 567] width 20 height 8
click at [320, 473] on div "Undo" at bounding box center [319, 567] width 20 height 8
click at [319, 473] on div "Undo" at bounding box center [311, 567] width 49 height 19
click at [323, 473] on div "Undo" at bounding box center [319, 567] width 20 height 8
click at [989, 473] on icon at bounding box center [990, 565] width 4 height 4
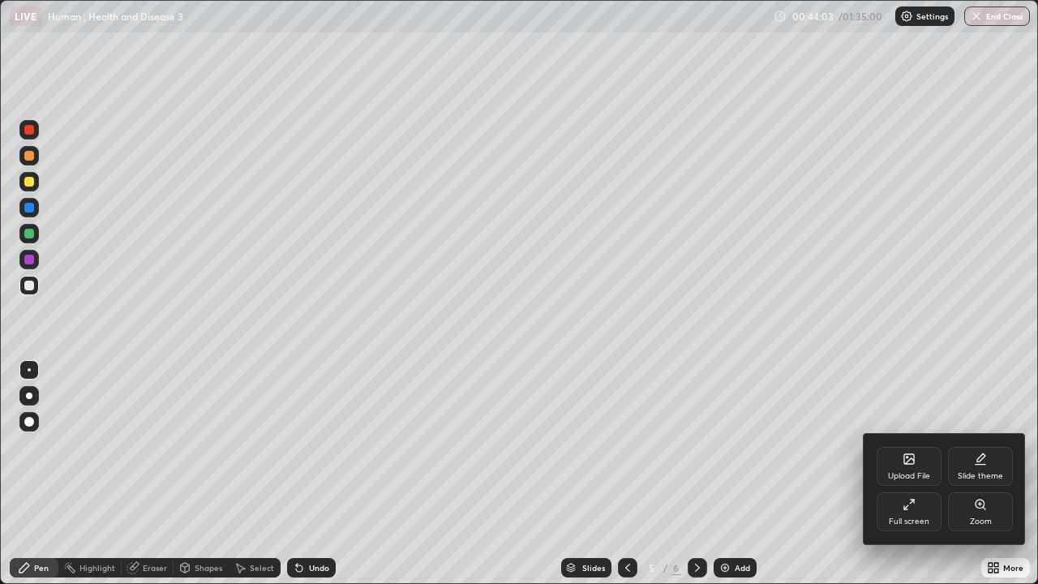
click at [918, 473] on div "Full screen" at bounding box center [908, 511] width 65 height 39
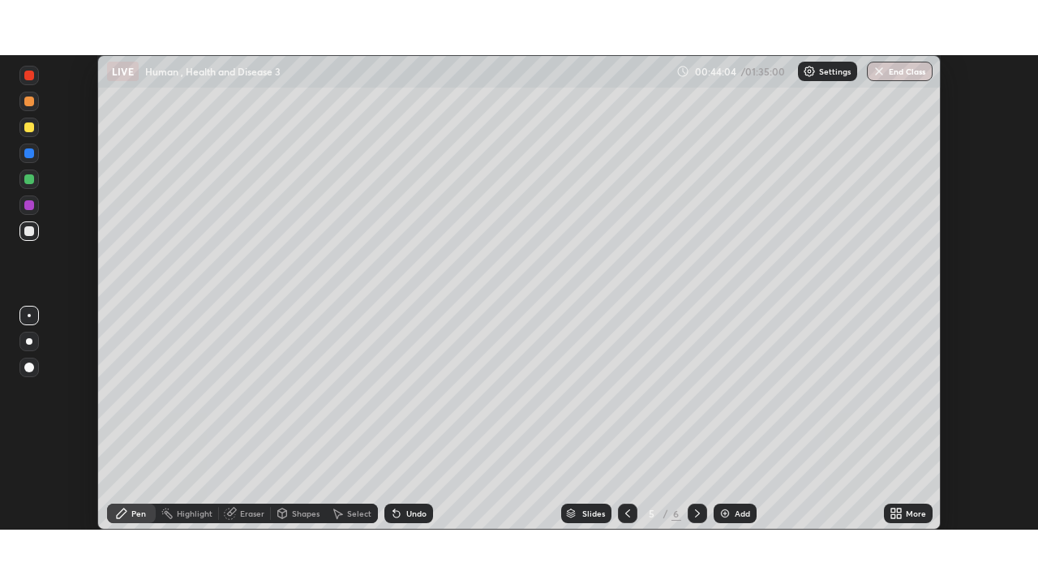
scroll to position [80585, 80022]
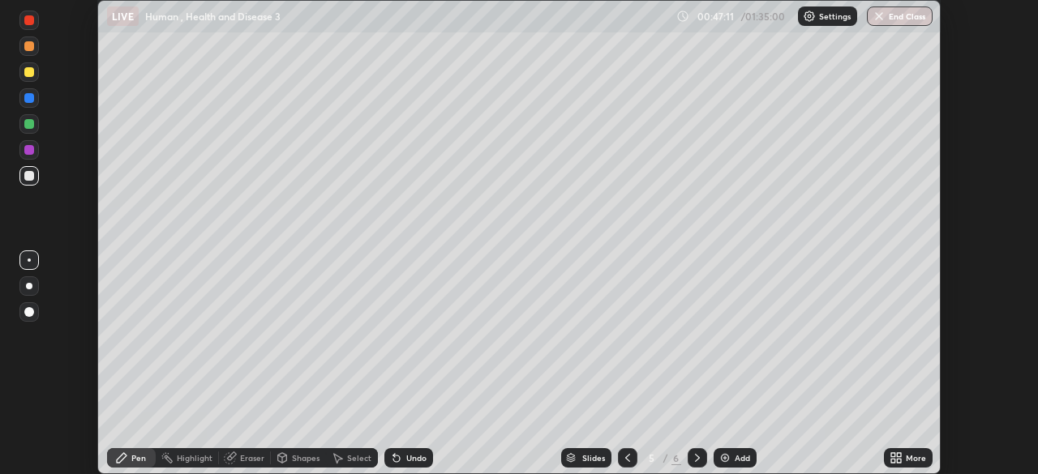
click at [892, 461] on icon at bounding box center [893, 461] width 4 height 4
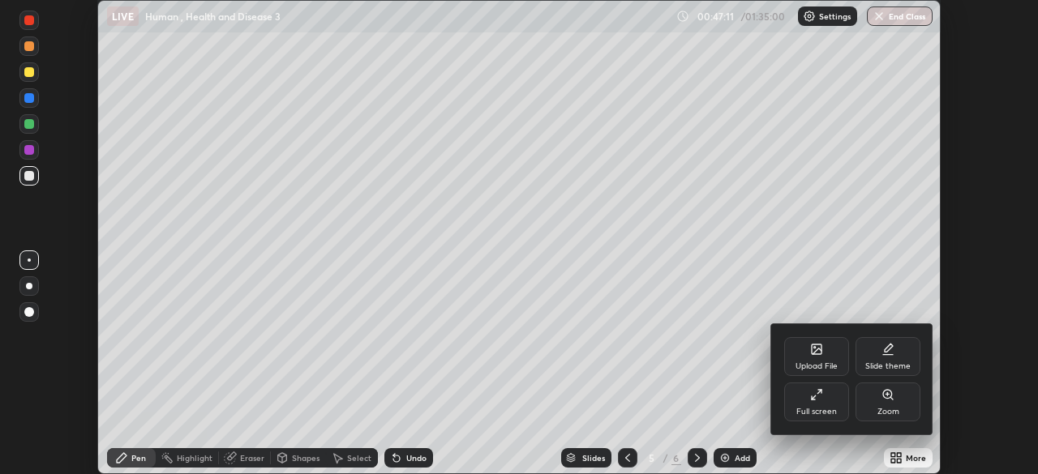
click at [810, 405] on div "Full screen" at bounding box center [816, 402] width 65 height 39
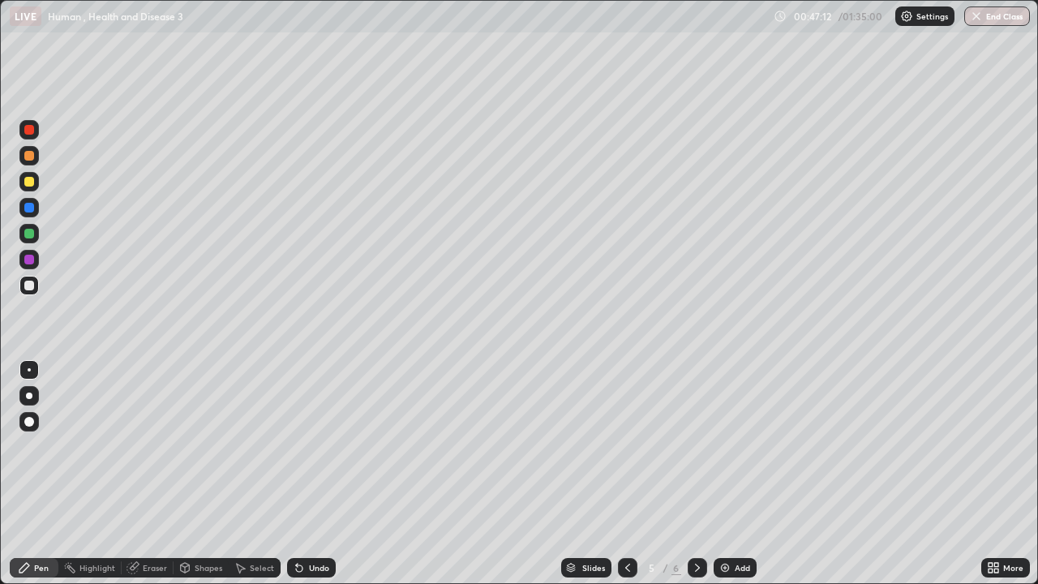
scroll to position [584, 1038]
click at [697, 473] on icon at bounding box center [697, 567] width 13 height 13
click at [38, 186] on div at bounding box center [28, 181] width 19 height 19
click at [615, 473] on div "Slides 6 / 6 Add" at bounding box center [658, 567] width 645 height 32
click at [627, 473] on icon at bounding box center [627, 567] width 13 height 13
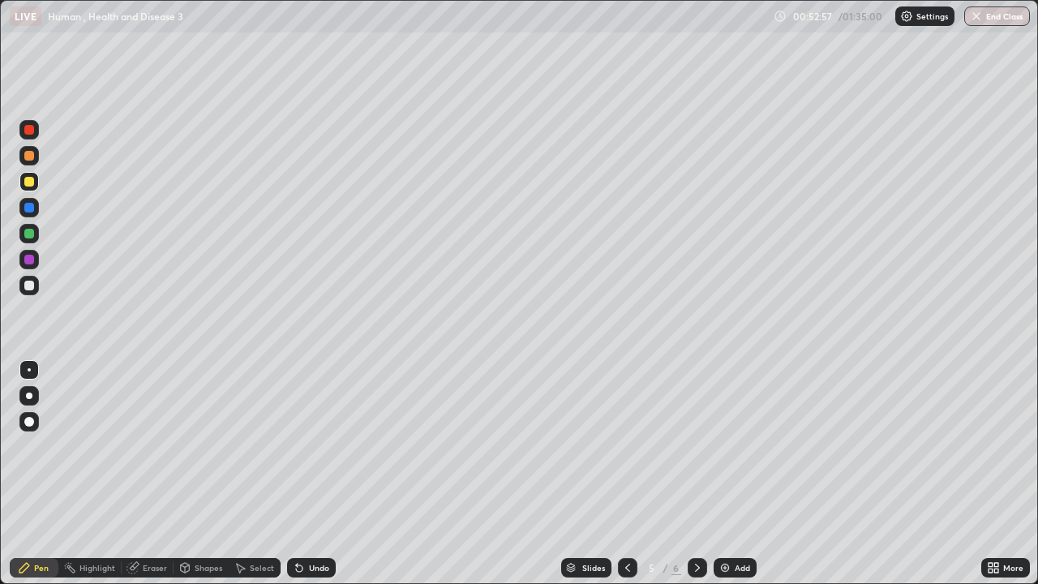
click at [691, 473] on icon at bounding box center [697, 567] width 13 height 13
click at [252, 473] on div "Select" at bounding box center [262, 567] width 24 height 8
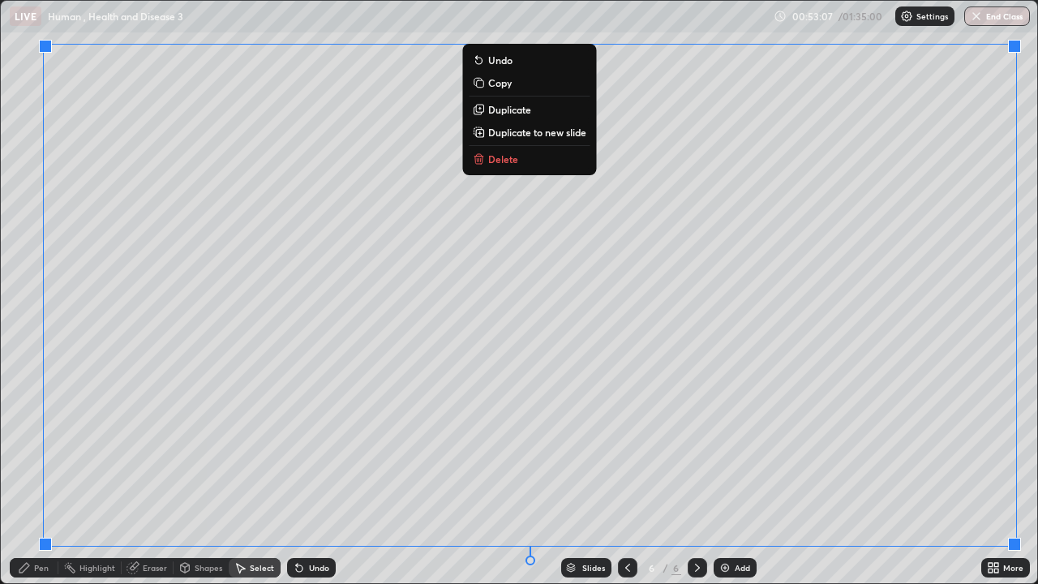
click at [557, 136] on p "Duplicate to new slide" at bounding box center [537, 132] width 98 height 13
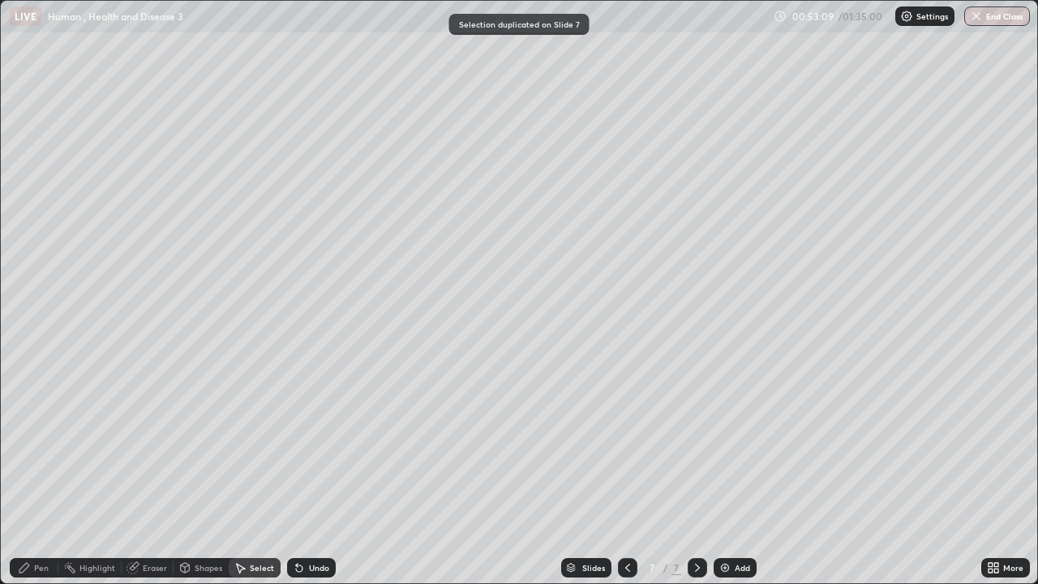
click at [628, 473] on icon at bounding box center [627, 567] width 13 height 13
click at [36, 473] on div "Pen" at bounding box center [41, 567] width 15 height 8
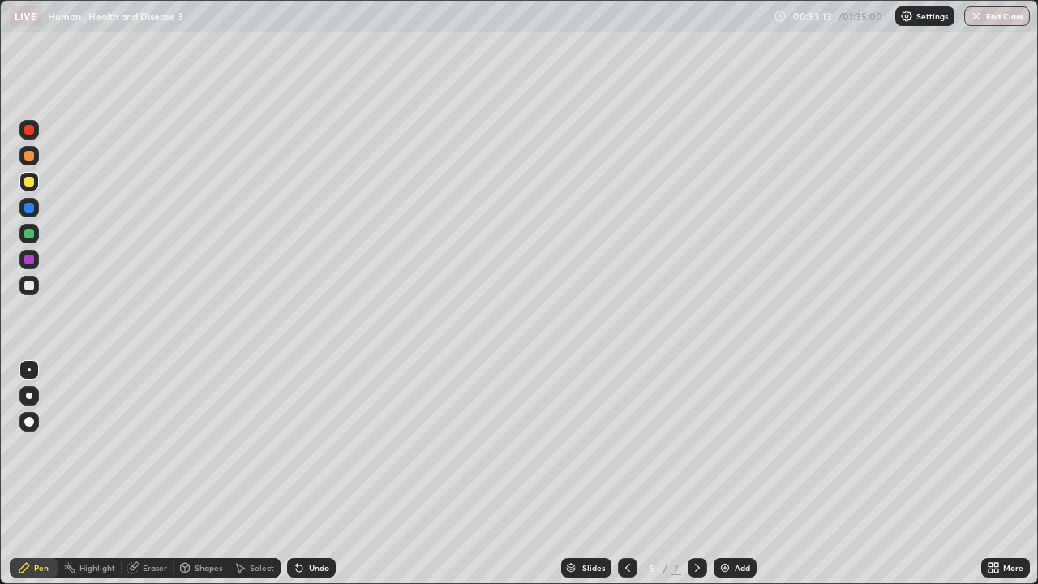
click at [626, 473] on icon at bounding box center [627, 567] width 13 height 13
click at [695, 473] on icon at bounding box center [697, 567] width 13 height 13
click at [34, 187] on div at bounding box center [28, 181] width 19 height 19
click at [296, 473] on icon at bounding box center [299, 568] width 6 height 6
click at [138, 473] on icon at bounding box center [132, 567] width 13 height 13
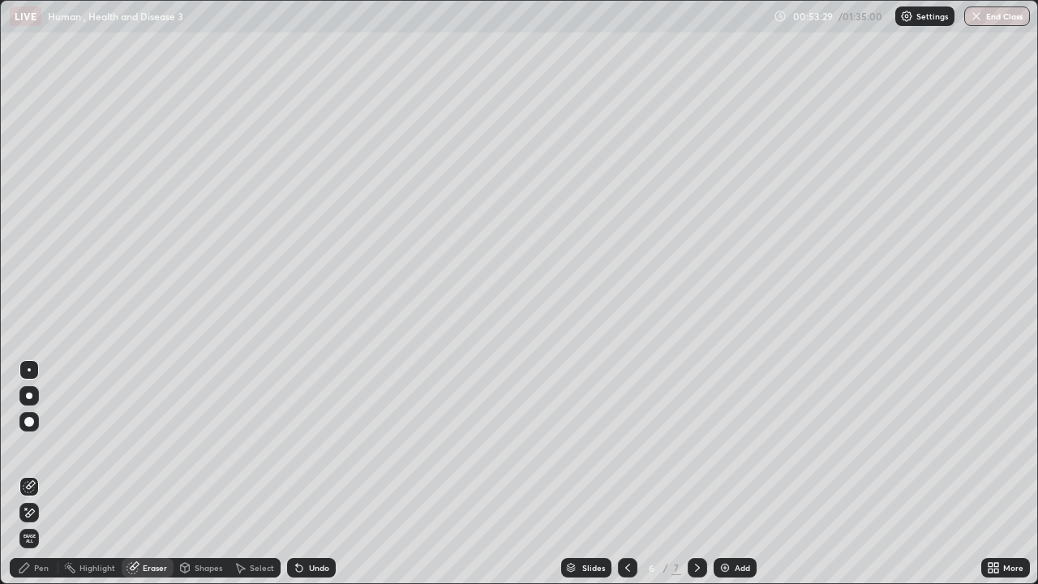
click at [30, 473] on icon at bounding box center [24, 567] width 13 height 13
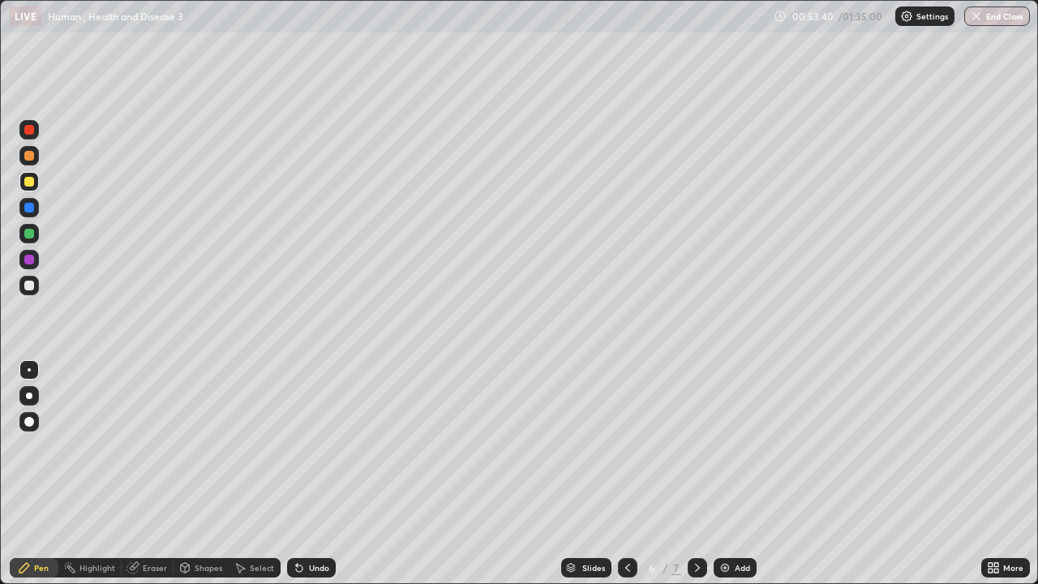
click at [35, 291] on div at bounding box center [28, 285] width 19 height 19
click at [313, 473] on div "Undo" at bounding box center [311, 567] width 49 height 19
click at [314, 473] on div "Undo" at bounding box center [319, 567] width 20 height 8
click at [301, 473] on div "Undo" at bounding box center [311, 567] width 49 height 19
click at [311, 473] on div "Undo" at bounding box center [319, 567] width 20 height 8
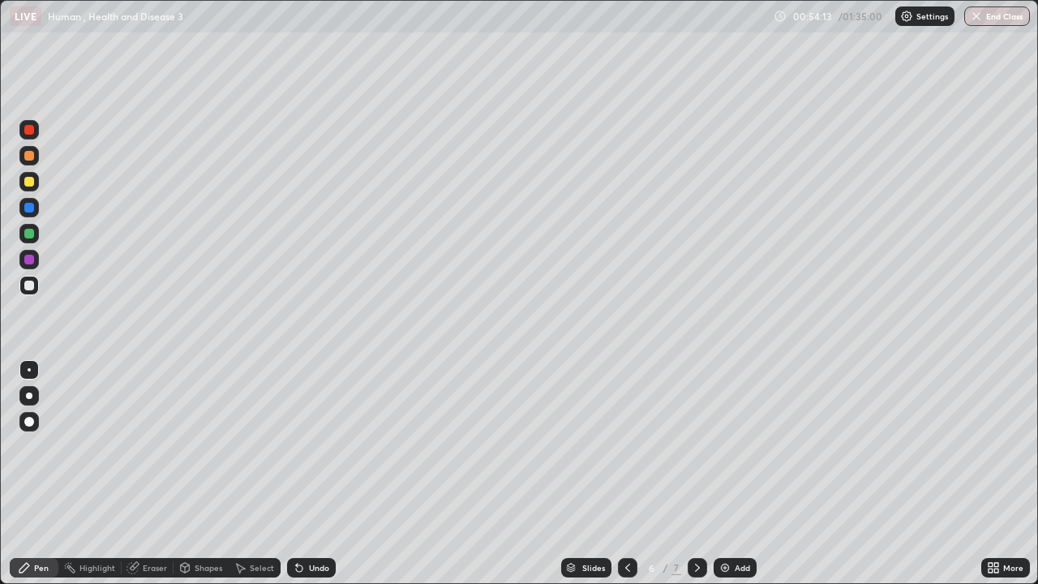
click at [32, 162] on div at bounding box center [28, 155] width 19 height 19
click at [29, 286] on div at bounding box center [29, 285] width 10 height 10
click at [297, 473] on icon at bounding box center [299, 568] width 6 height 6
click at [309, 473] on div "Undo" at bounding box center [319, 567] width 20 height 8
click at [138, 473] on icon at bounding box center [132, 567] width 13 height 13
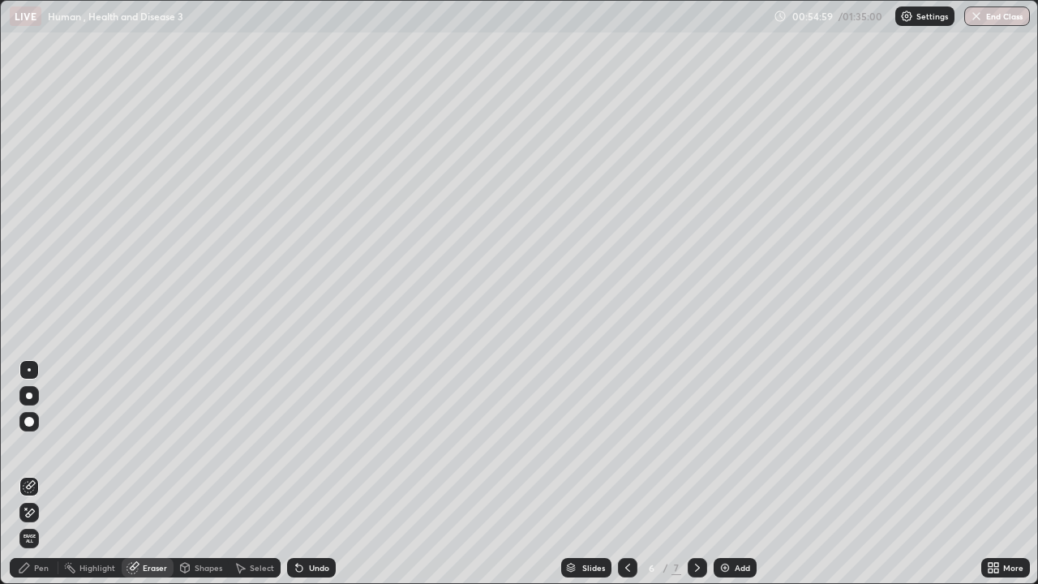
click at [35, 473] on div "Pen" at bounding box center [41, 567] width 15 height 8
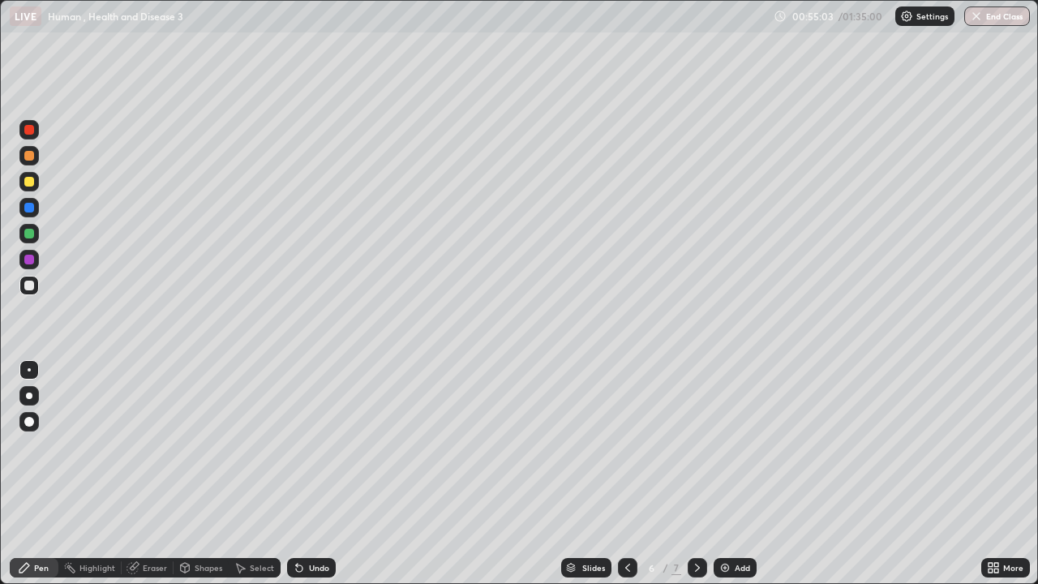
click at [303, 473] on div "Undo" at bounding box center [311, 567] width 49 height 19
click at [316, 473] on div "Undo" at bounding box center [319, 567] width 20 height 8
click at [323, 473] on div "Undo" at bounding box center [319, 567] width 20 height 8
click at [31, 184] on div at bounding box center [29, 182] width 10 height 10
click at [35, 132] on div at bounding box center [28, 129] width 19 height 19
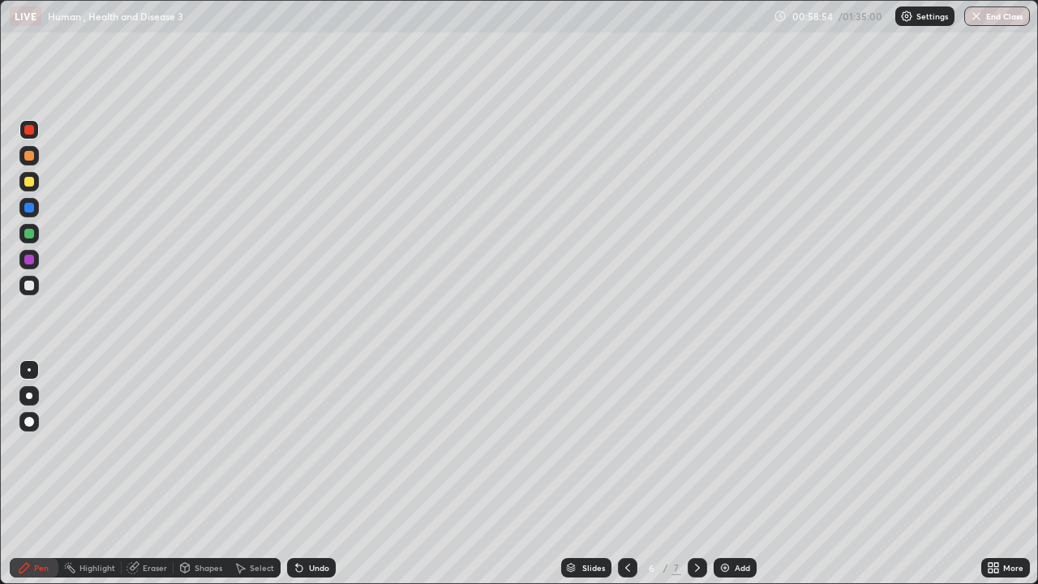
click at [32, 289] on div at bounding box center [29, 285] width 10 height 10
click at [32, 158] on div at bounding box center [29, 156] width 10 height 10
click at [32, 288] on div at bounding box center [29, 285] width 10 height 10
click at [305, 473] on div "Undo" at bounding box center [311, 567] width 49 height 19
click at [303, 473] on div "Undo" at bounding box center [311, 567] width 49 height 19
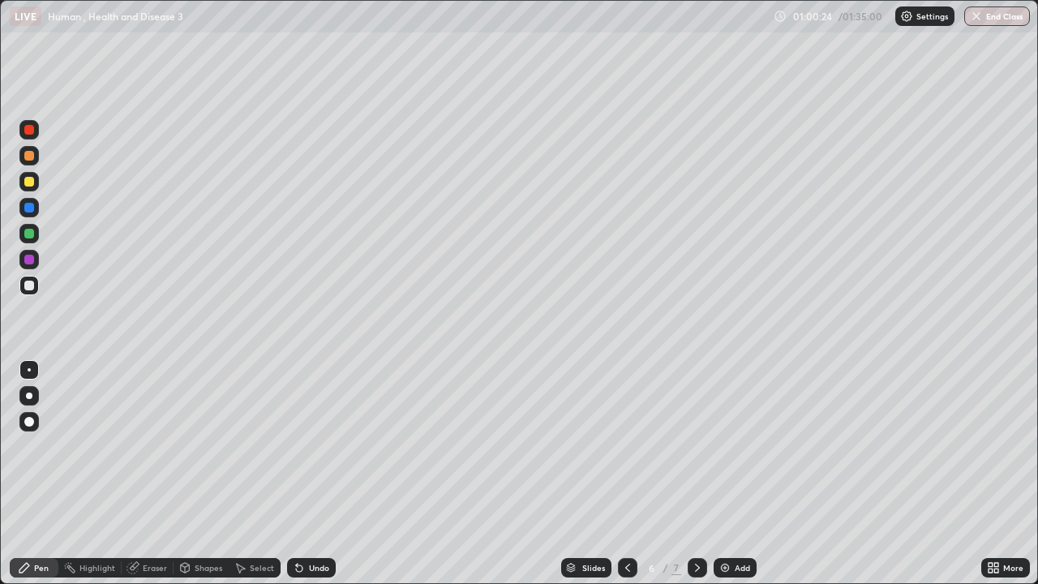
click at [160, 473] on div "Eraser" at bounding box center [155, 567] width 24 height 8
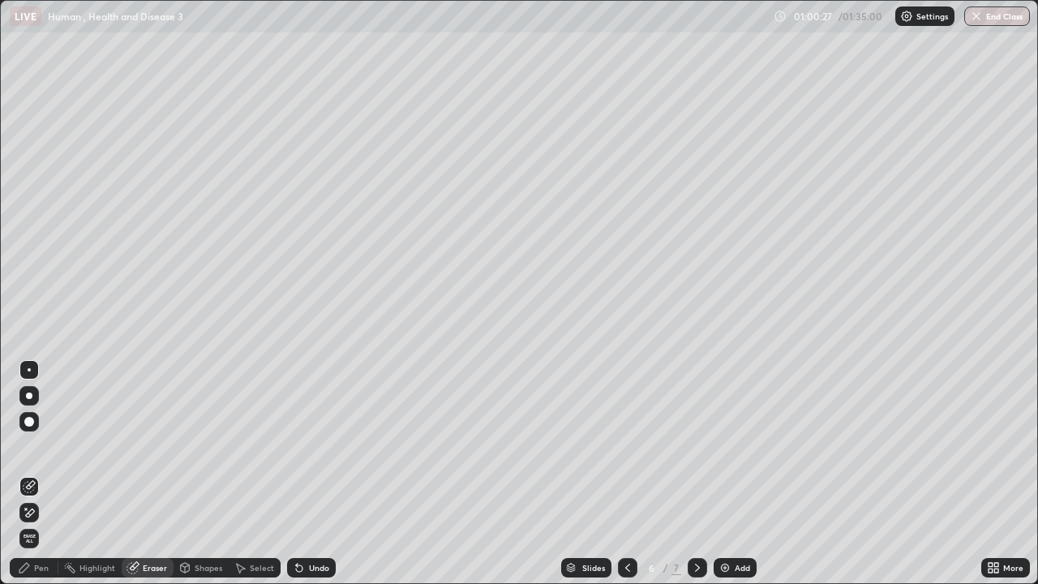
click at [46, 473] on div "Pen" at bounding box center [41, 567] width 15 height 8
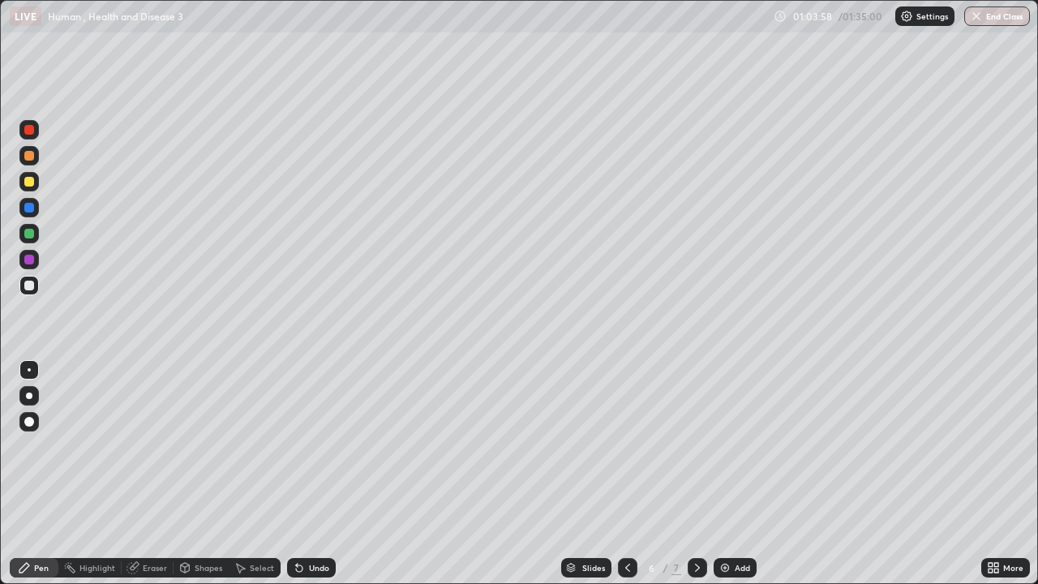
click at [694, 473] on icon at bounding box center [697, 567] width 13 height 13
click at [36, 185] on div at bounding box center [28, 181] width 19 height 19
click at [35, 286] on div at bounding box center [28, 285] width 19 height 19
click at [140, 473] on div "Eraser" at bounding box center [148, 567] width 52 height 32
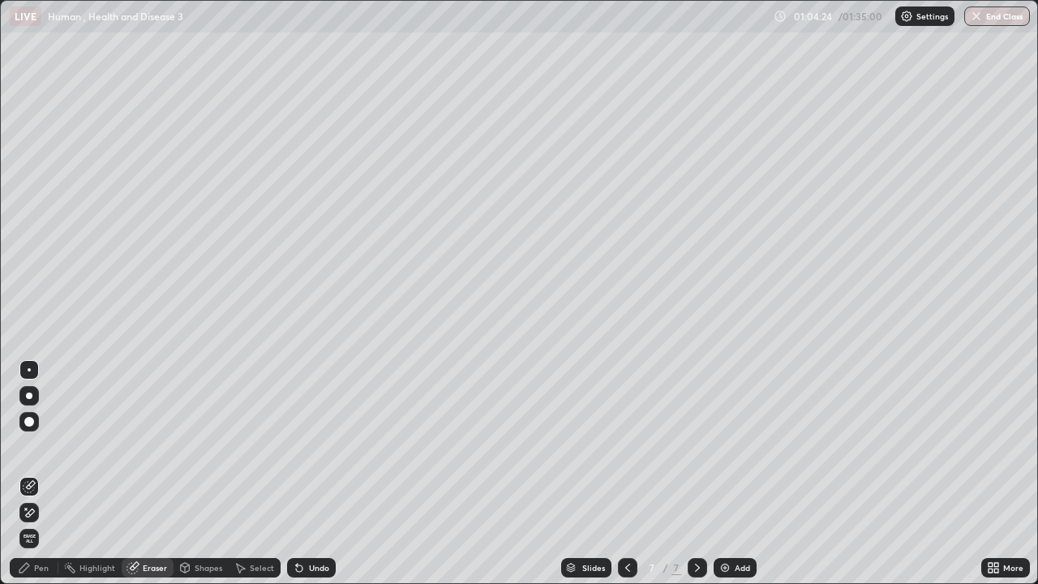
click at [46, 473] on div "Pen" at bounding box center [41, 567] width 15 height 8
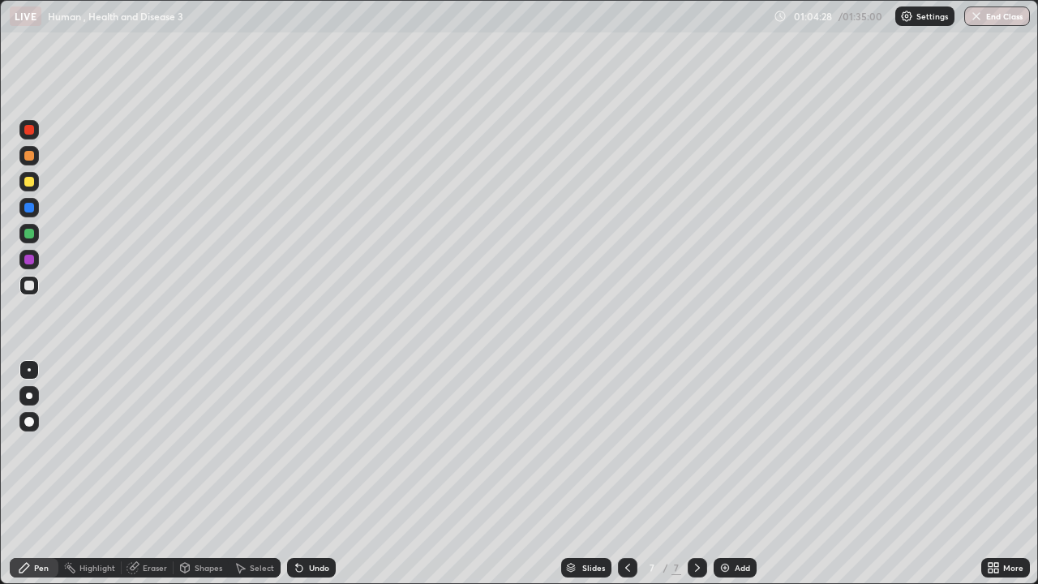
click at [35, 160] on div at bounding box center [28, 155] width 19 height 19
click at [38, 285] on div at bounding box center [28, 285] width 19 height 19
click at [320, 473] on div "Undo" at bounding box center [319, 567] width 20 height 8
click at [323, 473] on div "Undo" at bounding box center [311, 567] width 49 height 19
click at [32, 185] on div at bounding box center [29, 182] width 10 height 10
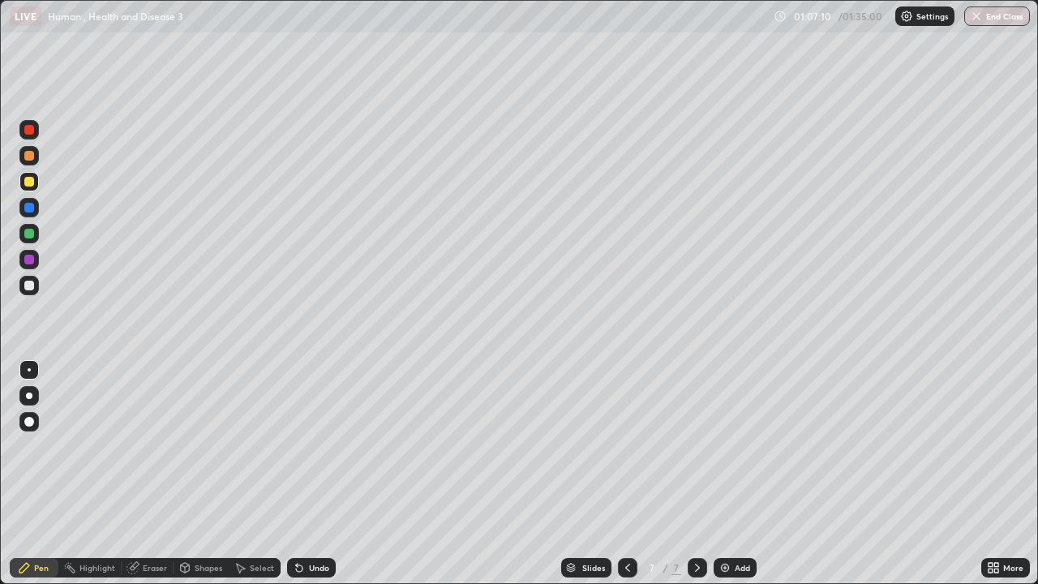
click at [30, 289] on div at bounding box center [29, 285] width 10 height 10
click at [32, 156] on div at bounding box center [29, 156] width 10 height 10
click at [29, 286] on div at bounding box center [29, 285] width 10 height 10
click at [309, 473] on div "Undo" at bounding box center [319, 567] width 20 height 8
click at [319, 473] on div "Undo" at bounding box center [319, 567] width 20 height 8
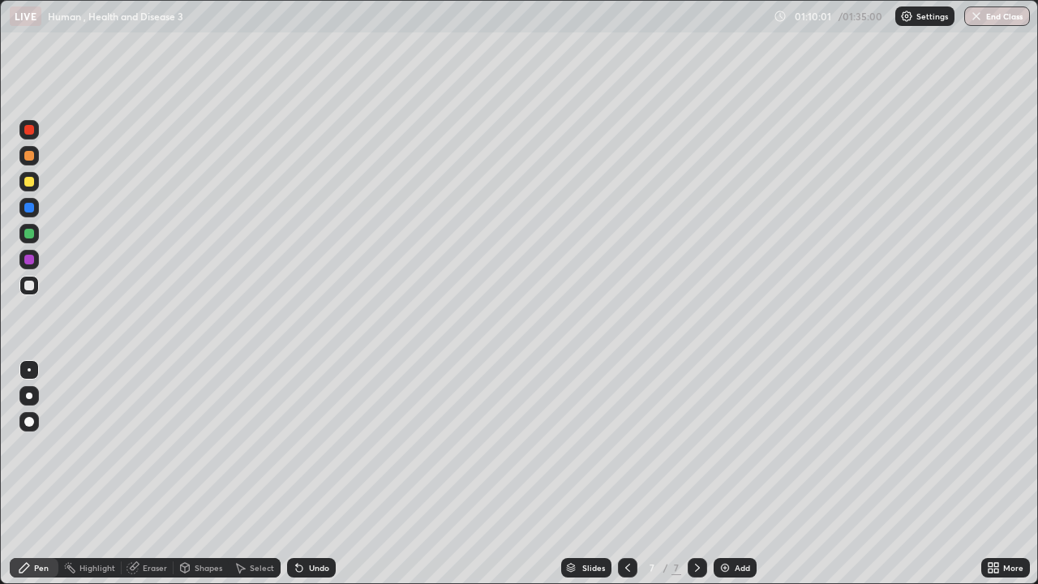
click at [724, 473] on img at bounding box center [724, 567] width 13 height 13
click at [36, 160] on div at bounding box center [28, 155] width 19 height 19
click at [625, 473] on icon at bounding box center [627, 567] width 13 height 13
click at [694, 473] on icon at bounding box center [697, 567] width 13 height 13
click at [187, 473] on icon at bounding box center [185, 568] width 9 height 10
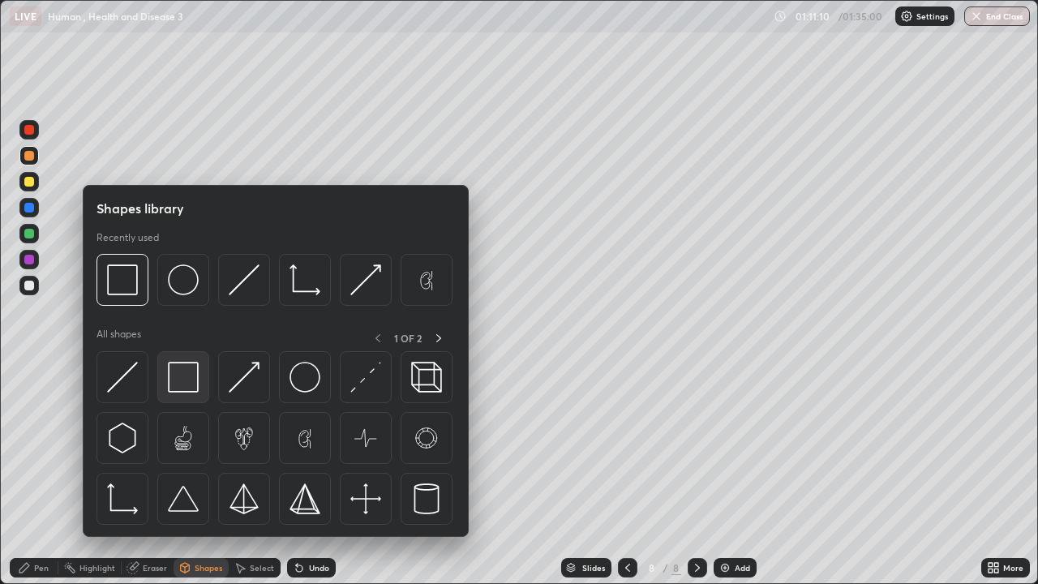
click at [174, 400] on div at bounding box center [183, 377] width 52 height 52
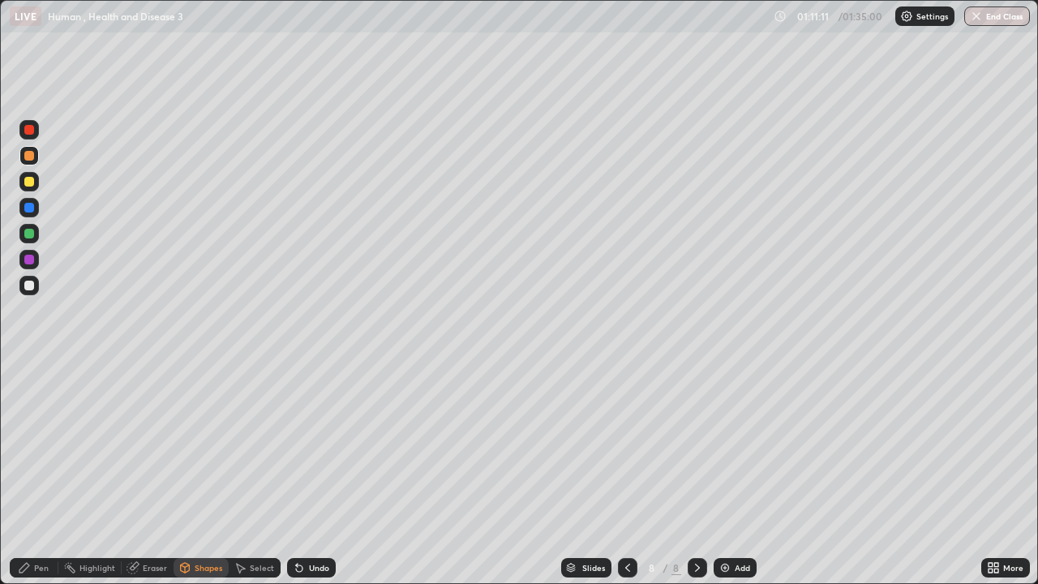
click at [29, 286] on div at bounding box center [29, 285] width 10 height 10
click at [41, 473] on div "Pen" at bounding box center [41, 567] width 15 height 8
click at [33, 156] on div at bounding box center [29, 156] width 10 height 10
click at [34, 285] on div at bounding box center [28, 285] width 19 height 19
click at [36, 186] on div at bounding box center [28, 181] width 19 height 19
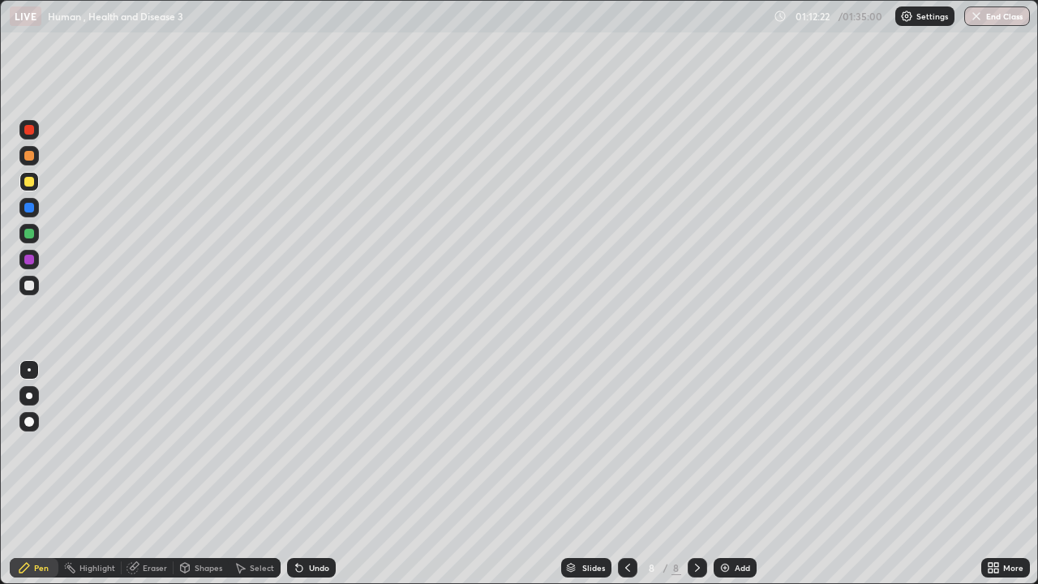
click at [302, 473] on icon at bounding box center [299, 567] width 13 height 13
click at [32, 278] on div at bounding box center [28, 285] width 19 height 19
click at [312, 473] on div "Undo" at bounding box center [311, 567] width 49 height 19
click at [314, 473] on div "Undo" at bounding box center [319, 567] width 20 height 8
click at [323, 473] on div "Undo" at bounding box center [319, 567] width 20 height 8
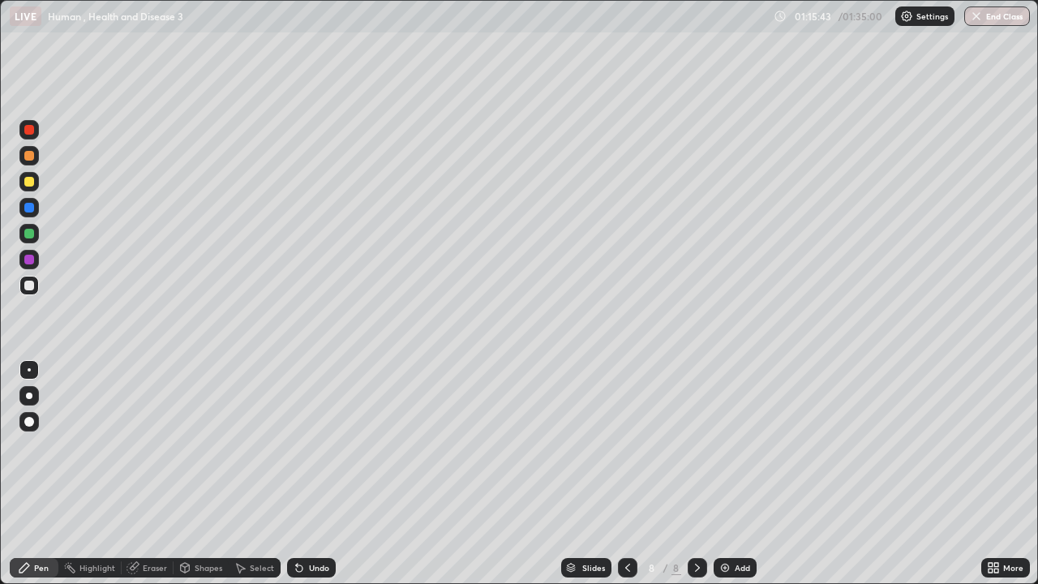
click at [31, 263] on div at bounding box center [29, 260] width 10 height 10
click at [153, 473] on div "Eraser" at bounding box center [155, 567] width 24 height 8
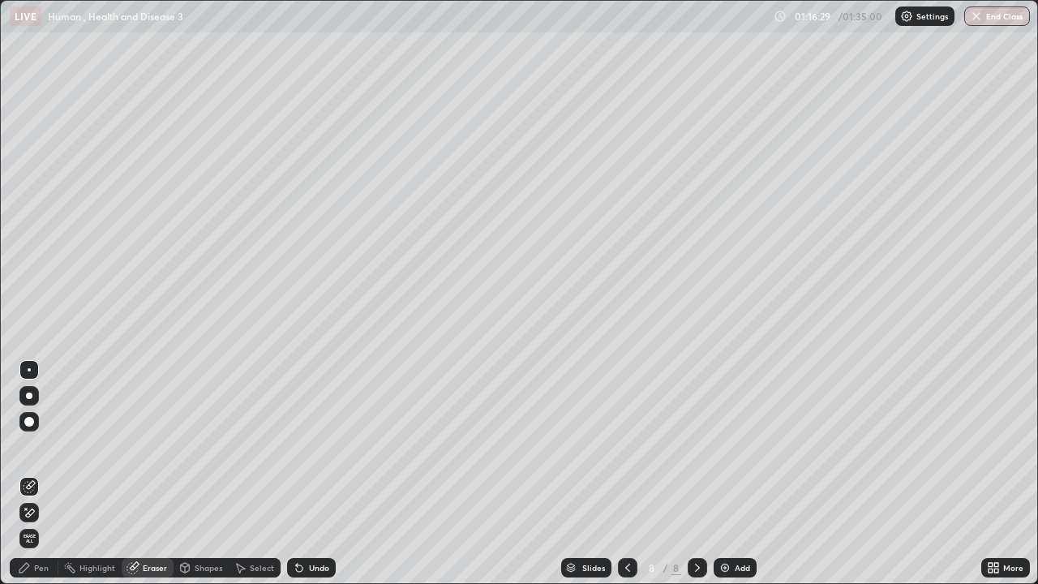
click at [37, 473] on div "Pen" at bounding box center [41, 567] width 15 height 8
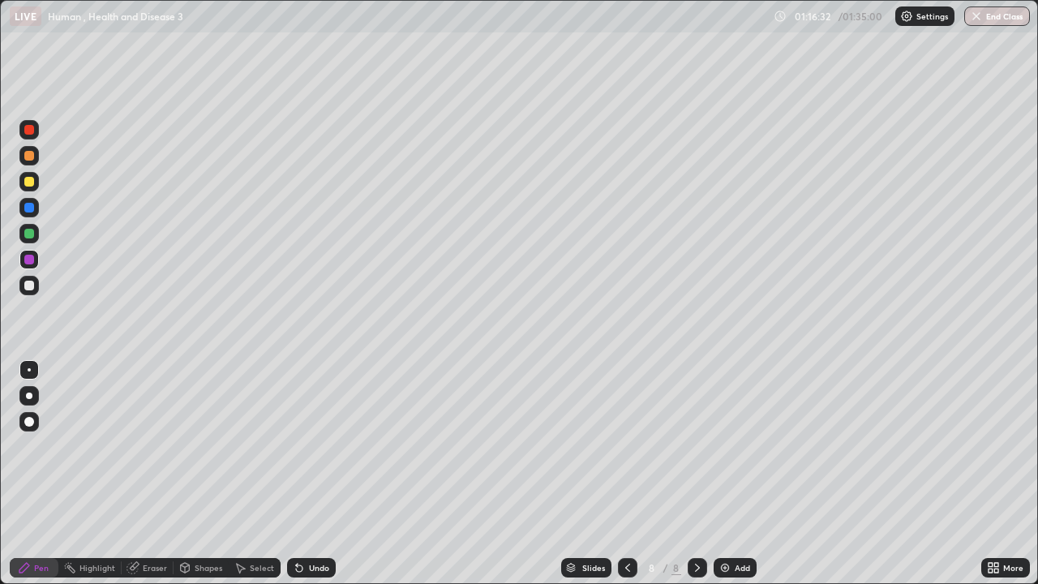
click at [139, 473] on div "Eraser" at bounding box center [148, 567] width 52 height 19
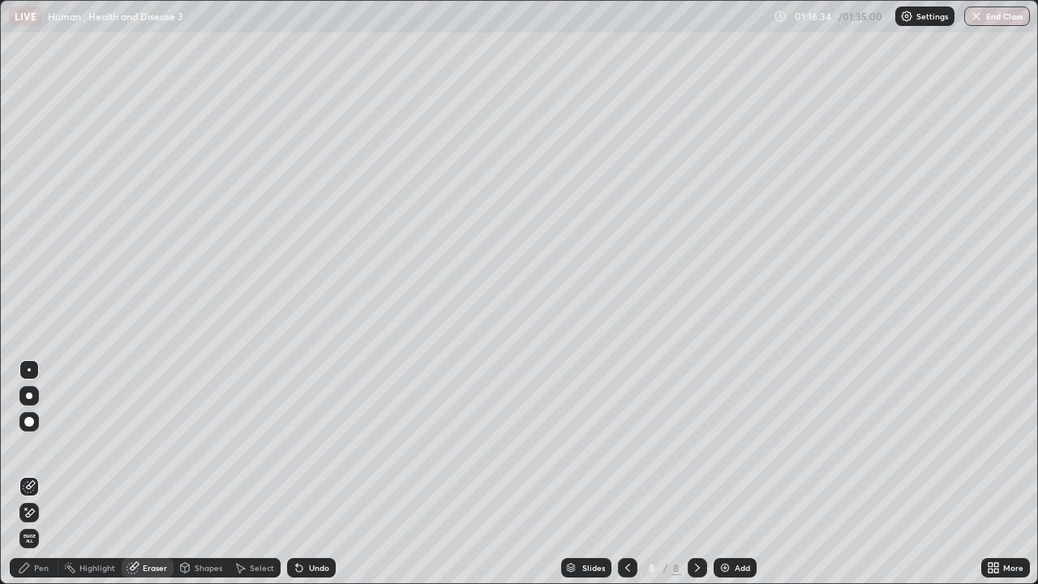
click at [31, 473] on div "Pen" at bounding box center [34, 567] width 49 height 19
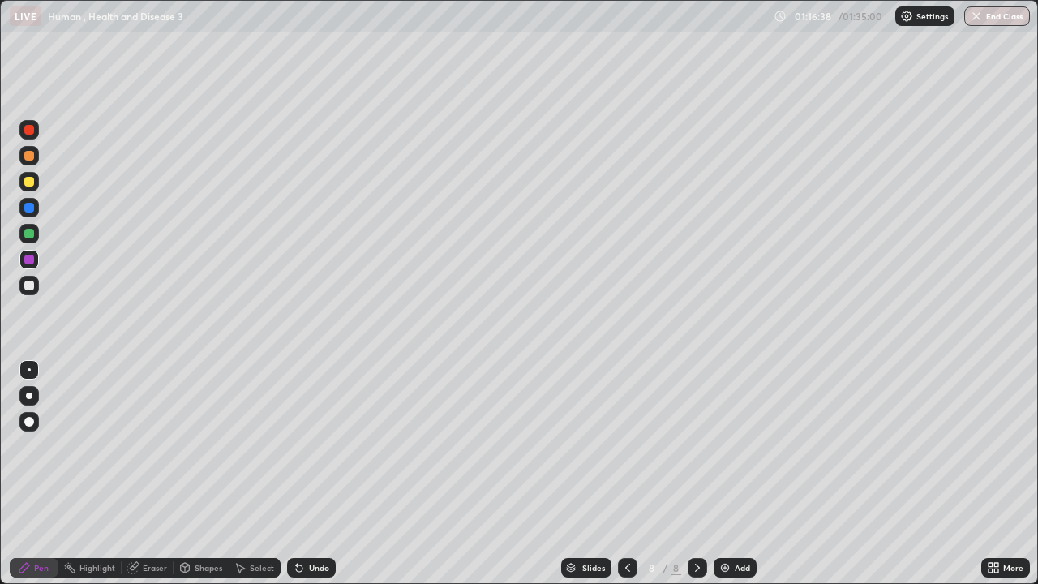
click at [32, 289] on div at bounding box center [29, 285] width 10 height 10
click at [317, 473] on div "Undo" at bounding box center [319, 567] width 20 height 8
click at [319, 473] on div "Undo" at bounding box center [319, 567] width 20 height 8
click at [735, 473] on div "Add" at bounding box center [741, 567] width 15 height 8
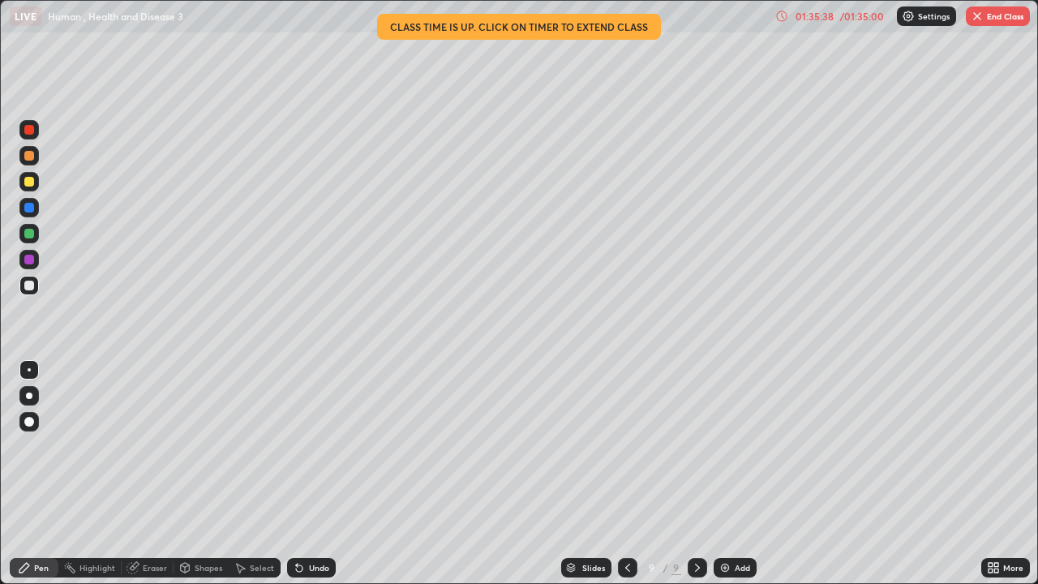
click at [1004, 20] on button "End Class" at bounding box center [997, 15] width 64 height 19
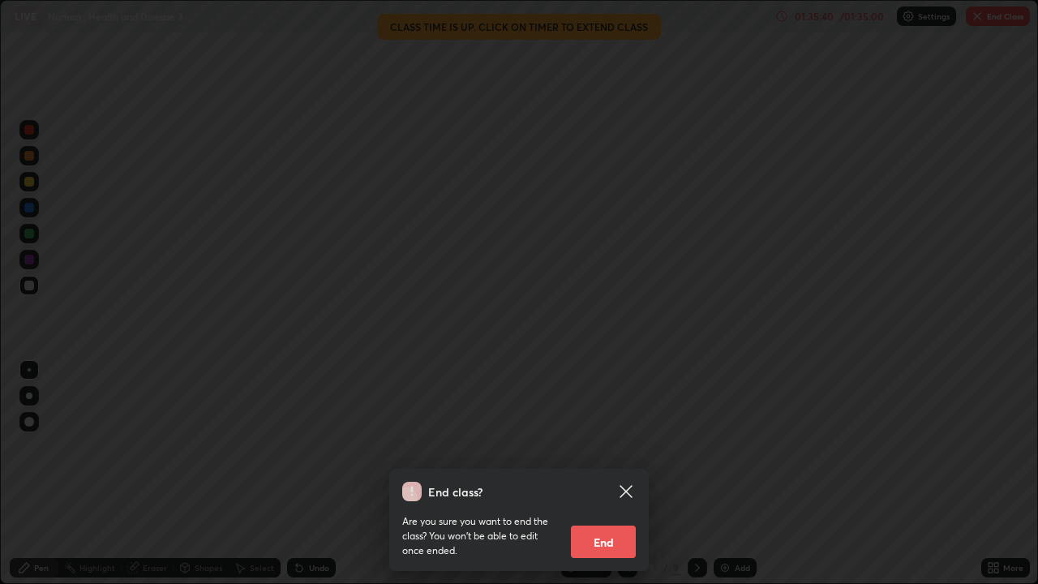
click at [613, 473] on button "End" at bounding box center [603, 541] width 65 height 32
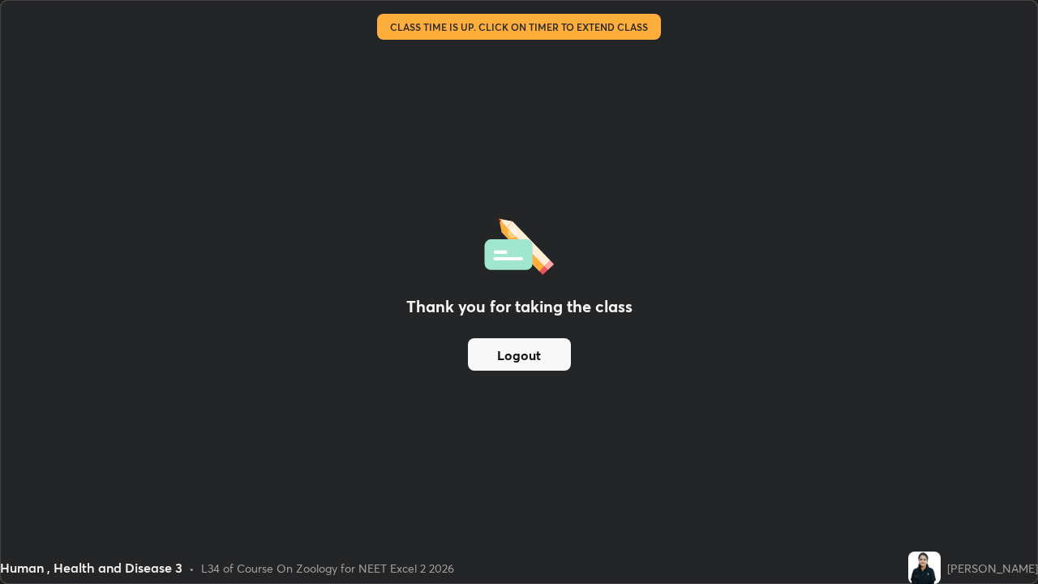
click at [565, 356] on button "Logout" at bounding box center [519, 354] width 103 height 32
